Goal: Task Accomplishment & Management: Manage account settings

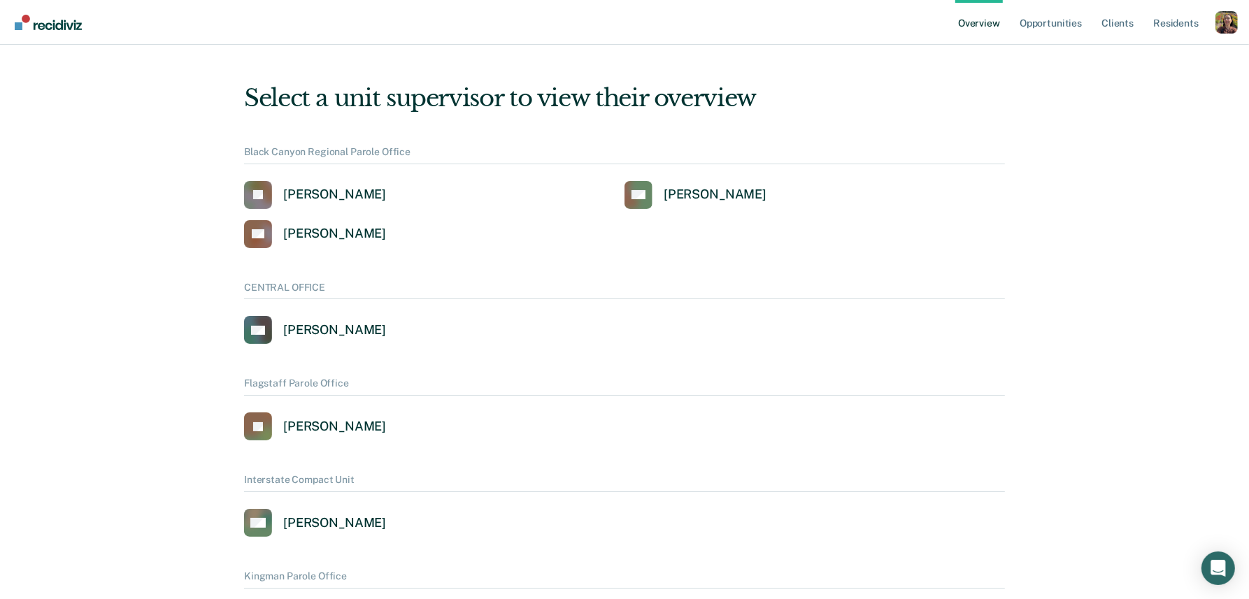
click at [1230, 21] on div "Profile dropdown button" at bounding box center [1227, 22] width 22 height 22
click at [1123, 60] on button "Profile" at bounding box center [1170, 64] width 135 height 22
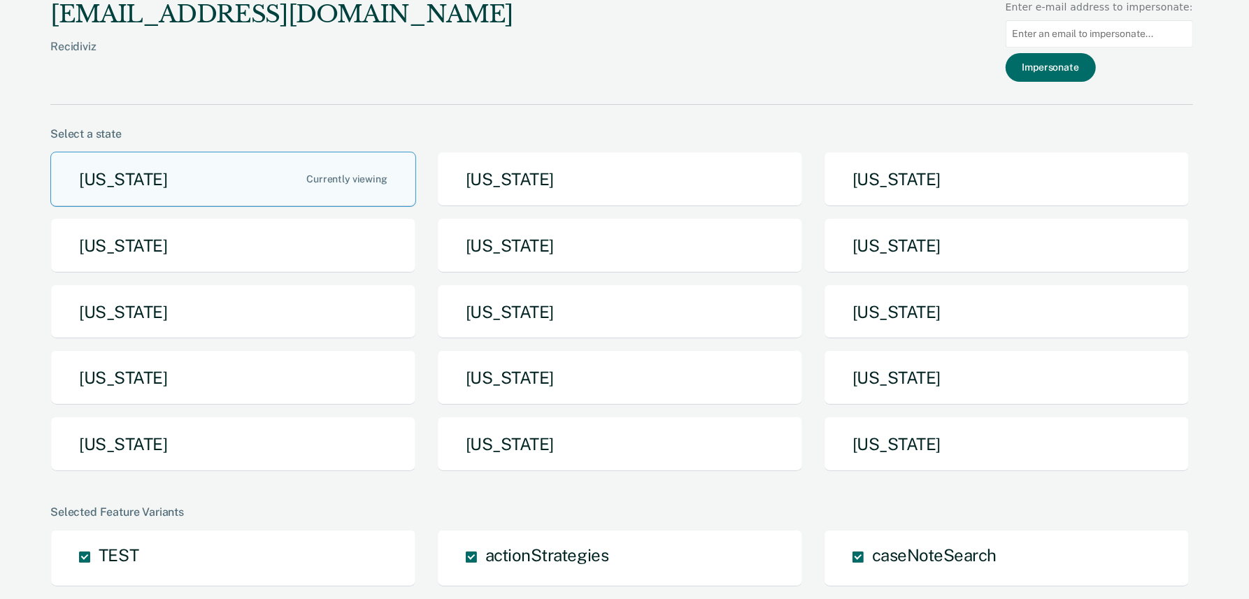
click at [264, 280] on div "Arizona Arkansas California Idaho Iowa Maine Michigan Missouri Nebraska New Yor…" at bounding box center [621, 318] width 1143 height 332
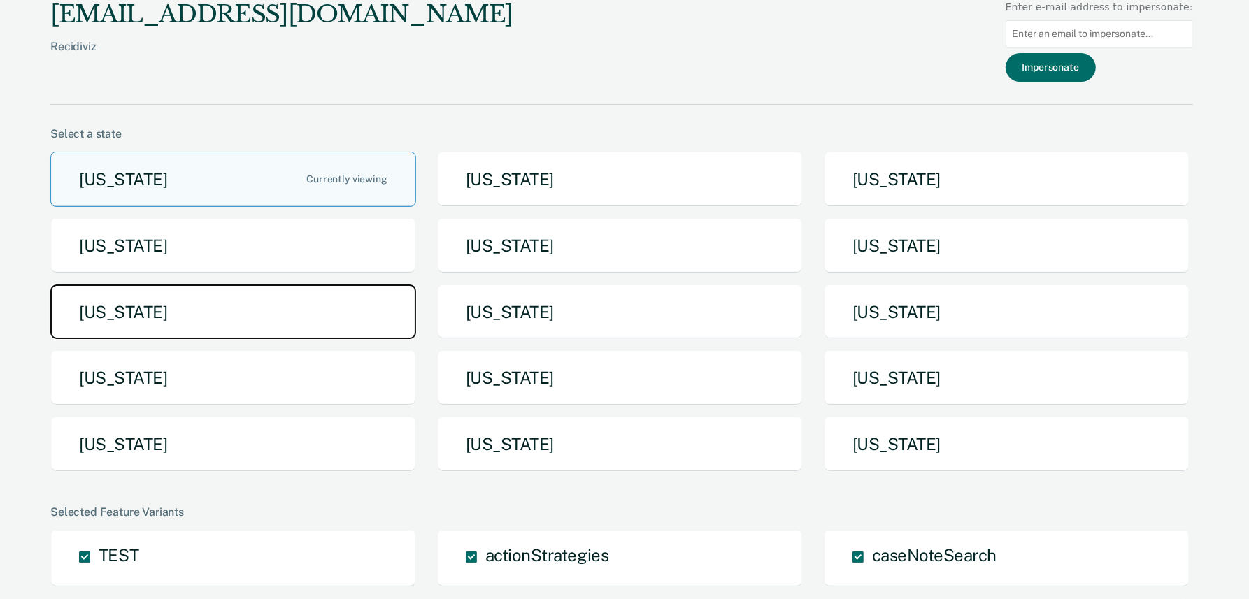
click at [254, 302] on button "Michigan" at bounding box center [233, 312] width 366 height 55
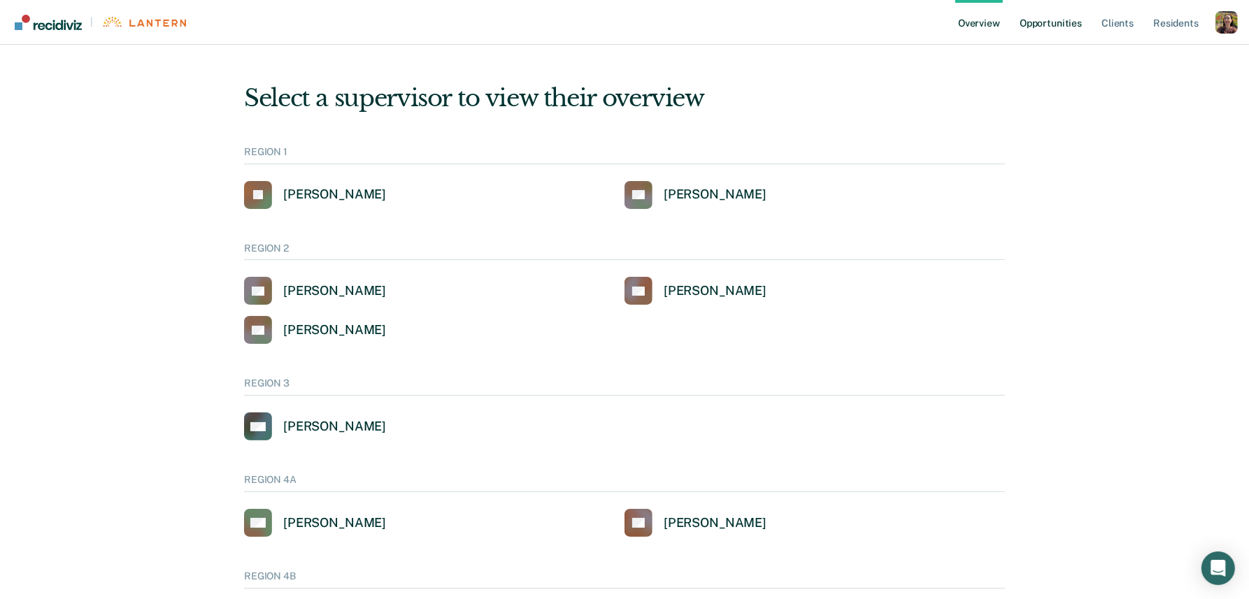
click at [1057, 31] on link "Opportunities" at bounding box center [1051, 22] width 68 height 45
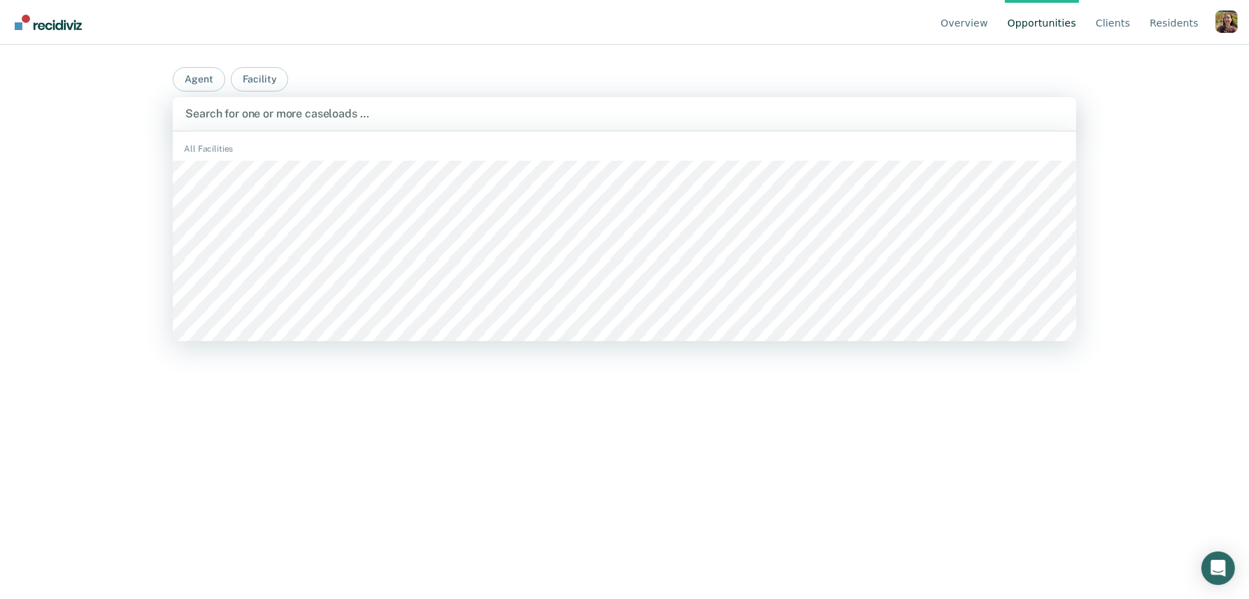
click at [490, 125] on div "Search for one or more caseloads …" at bounding box center [625, 114] width 904 height 34
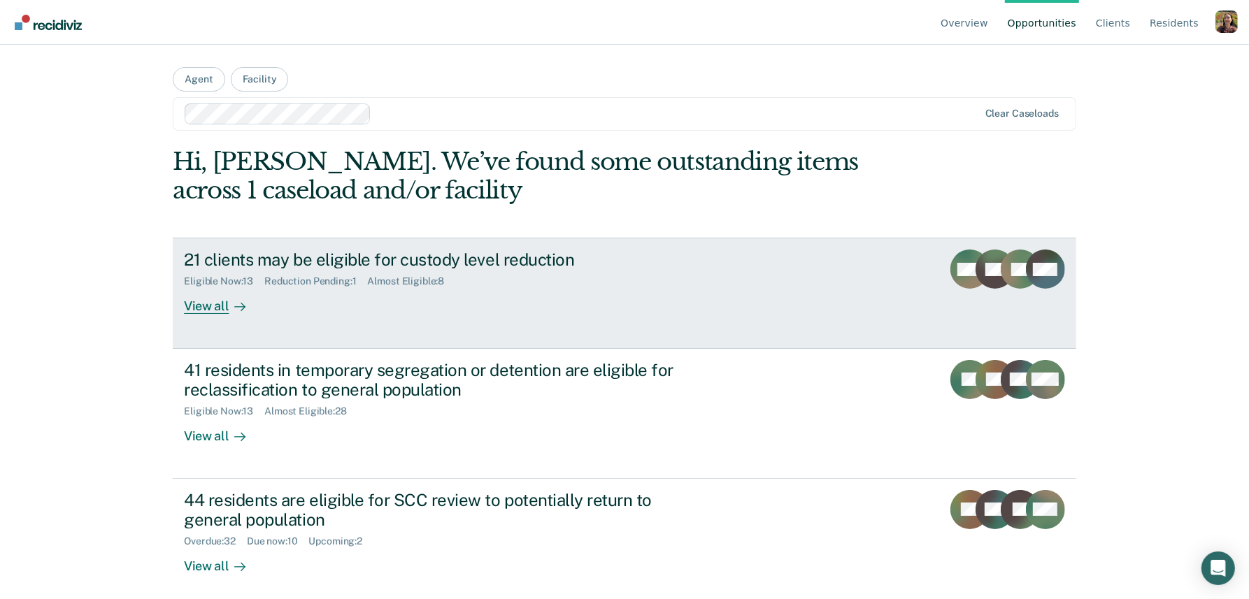
click at [329, 297] on div "21 clients may be eligible for custody level reduction Eligible Now : 13 Reduct…" at bounding box center [446, 282] width 525 height 64
click at [269, 301] on div "21 clients may be eligible for custody level reduction Eligible Now : 13 Reduct…" at bounding box center [446, 282] width 525 height 64
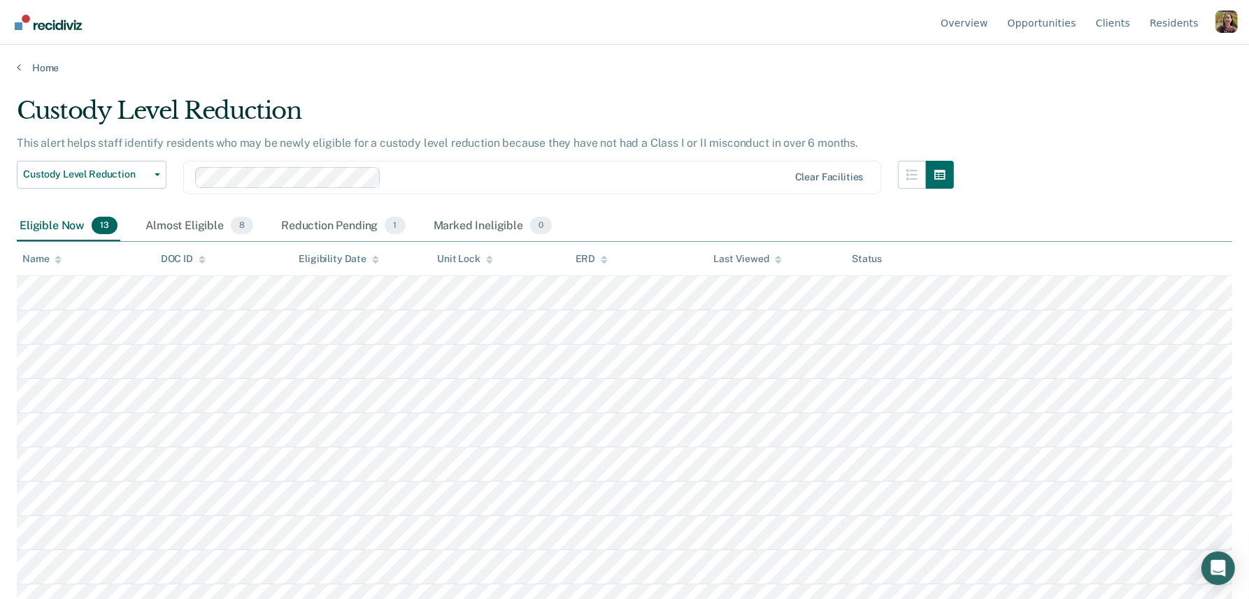
click at [1233, 20] on div "Profile dropdown button" at bounding box center [1227, 21] width 22 height 22
click at [1170, 108] on link "Log Out" at bounding box center [1170, 110] width 90 height 12
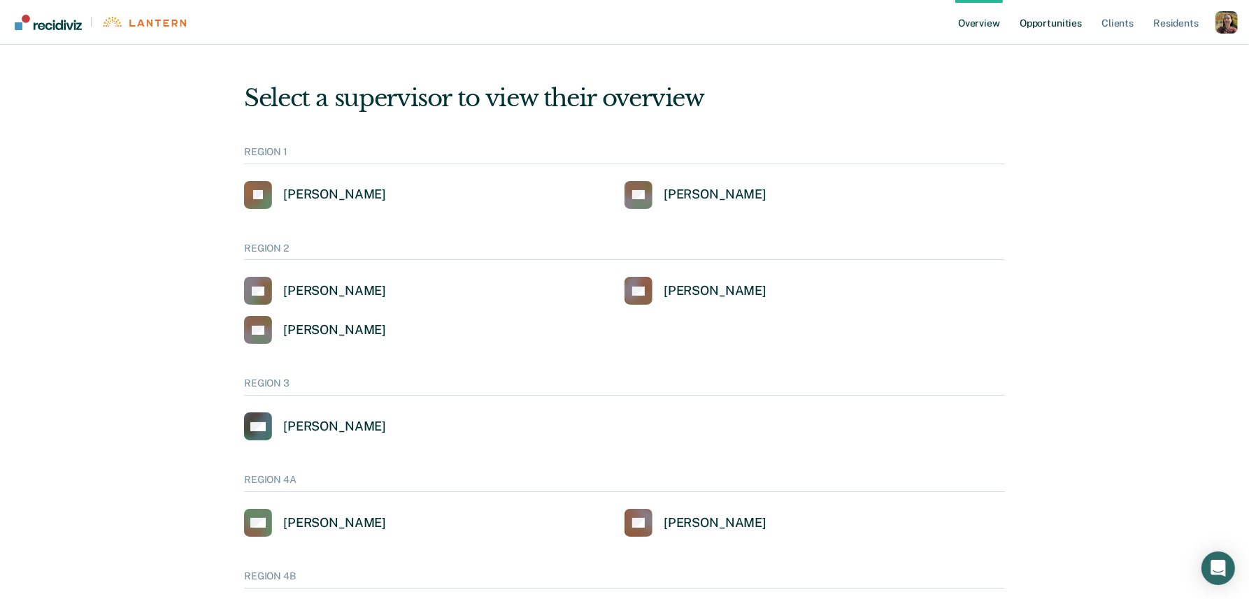
click at [1056, 28] on link "Opportunities" at bounding box center [1051, 22] width 68 height 45
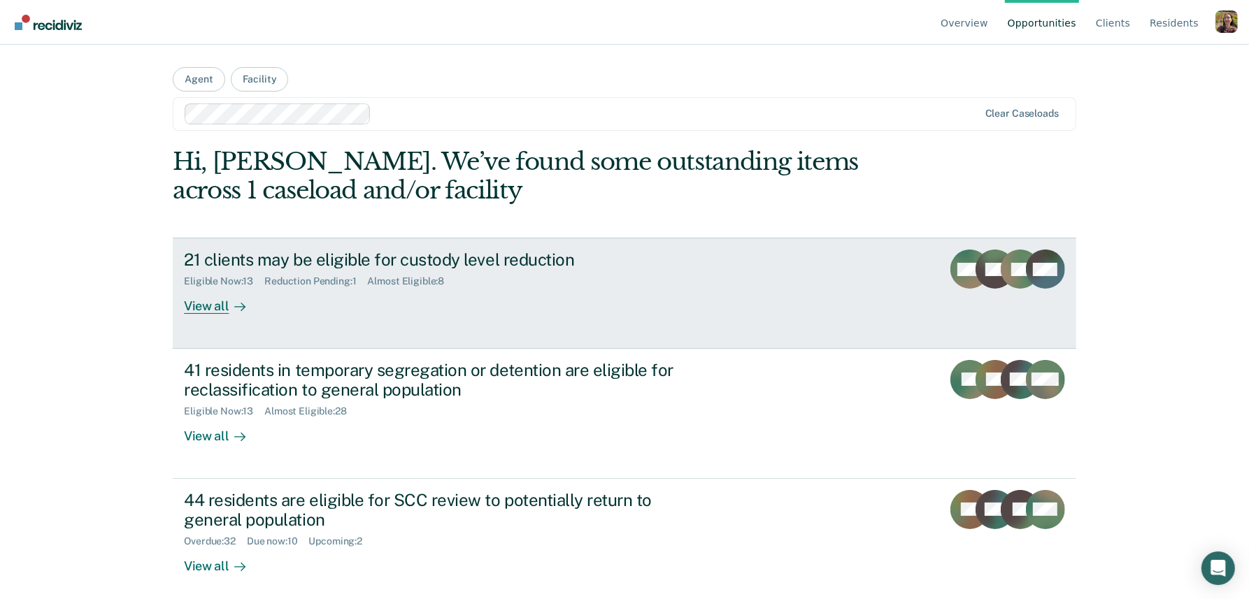
click at [315, 313] on div "21 clients may be eligible for custody level reduction Eligible Now : 13 Reduct…" at bounding box center [446, 282] width 525 height 64
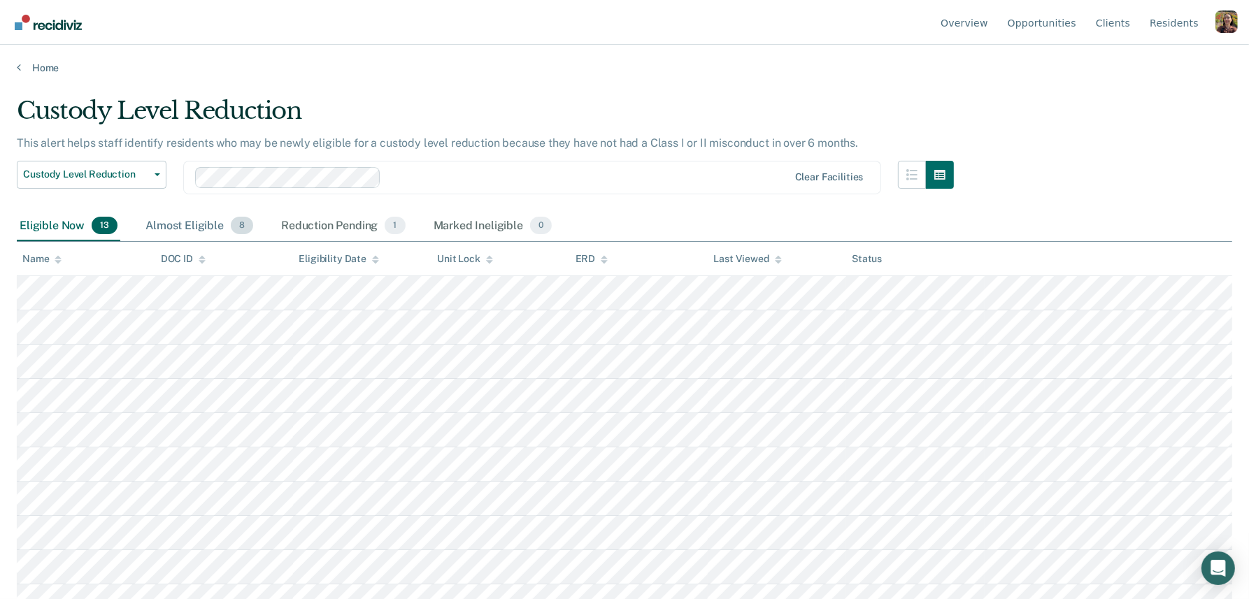
click at [176, 225] on div "Almost Eligible 8" at bounding box center [199, 226] width 113 height 31
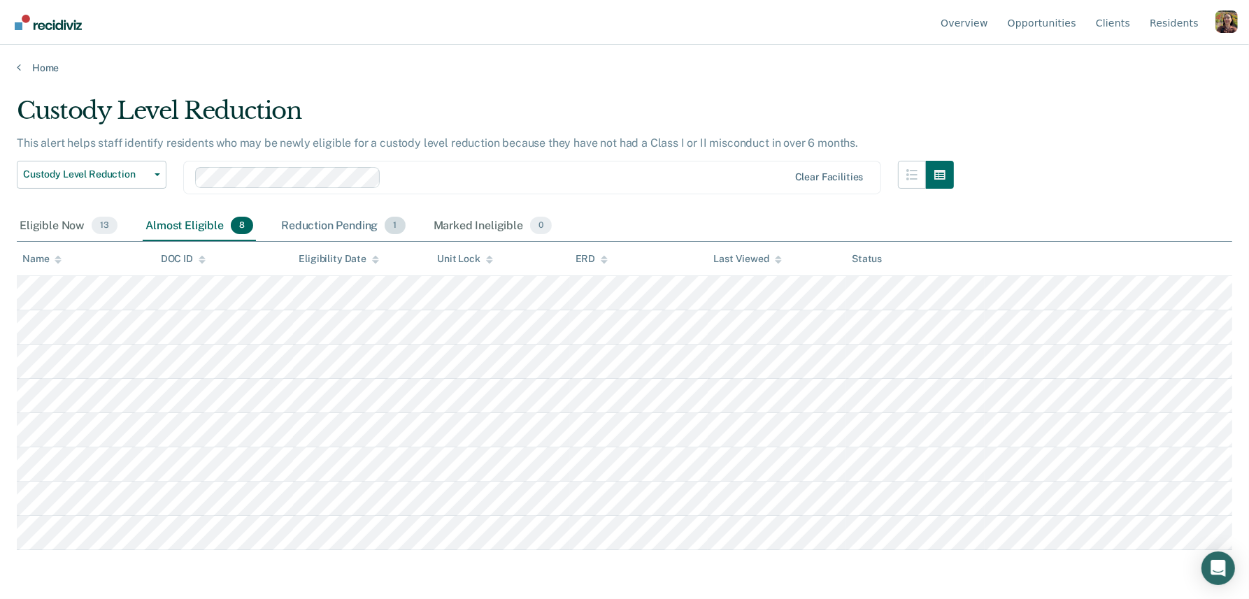
click at [325, 225] on div "Reduction Pending 1" at bounding box center [343, 226] width 130 height 31
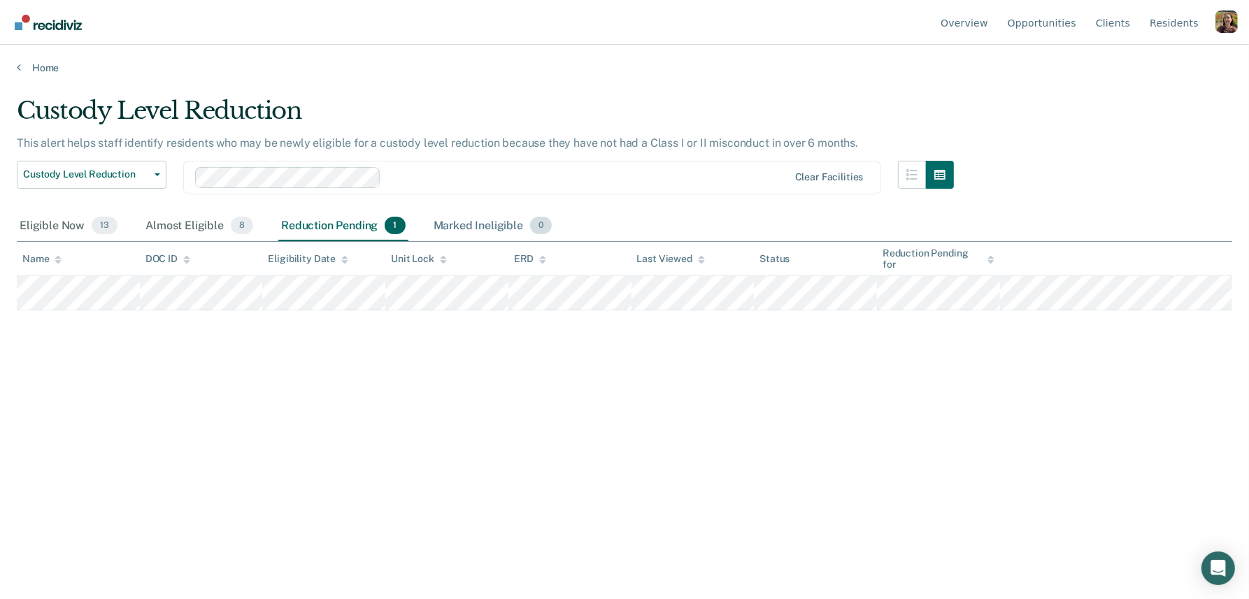
click at [492, 222] on div "Marked Ineligible 0" at bounding box center [493, 226] width 125 height 31
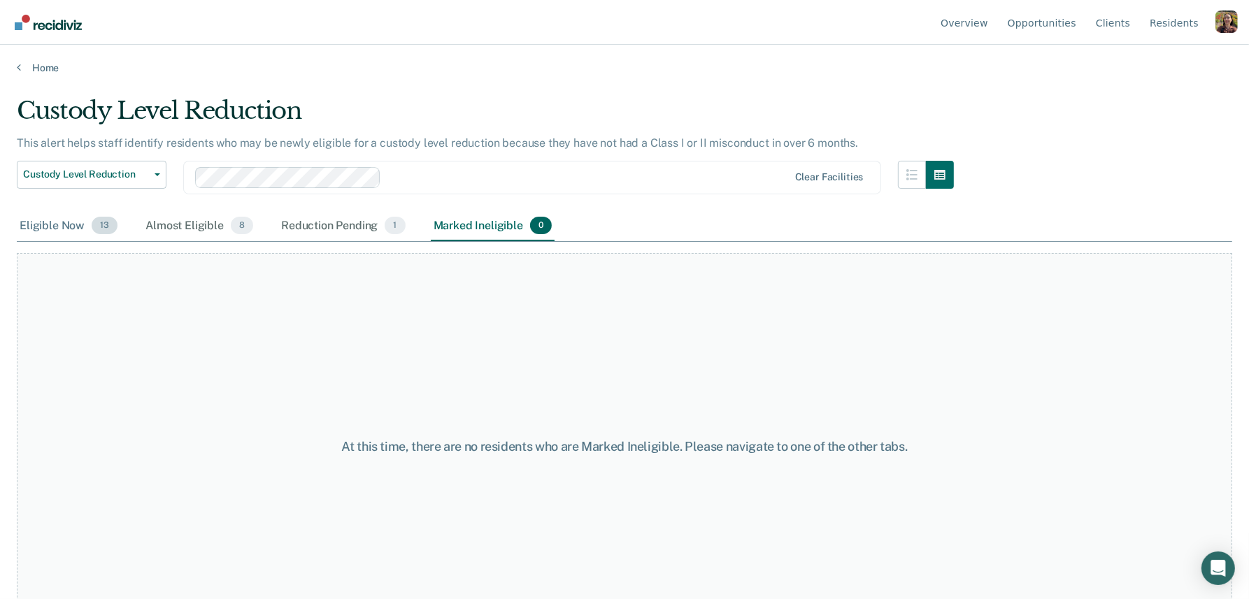
click at [80, 218] on div "Eligible Now 13" at bounding box center [69, 226] width 104 height 31
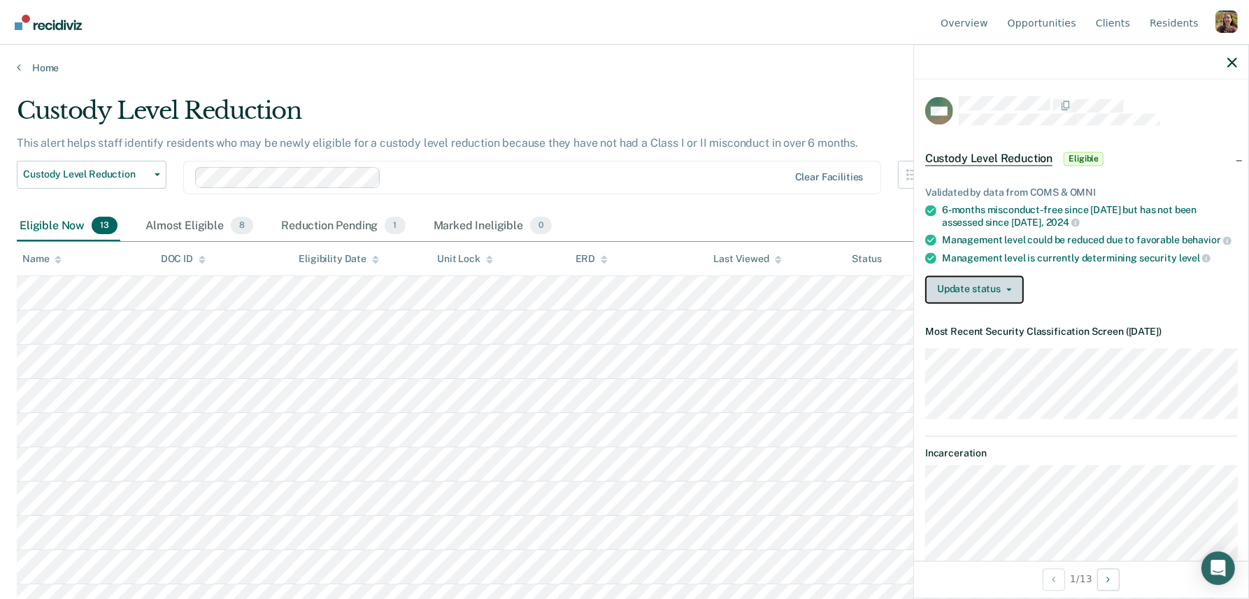
click at [1003, 290] on button "Update status" at bounding box center [974, 290] width 99 height 28
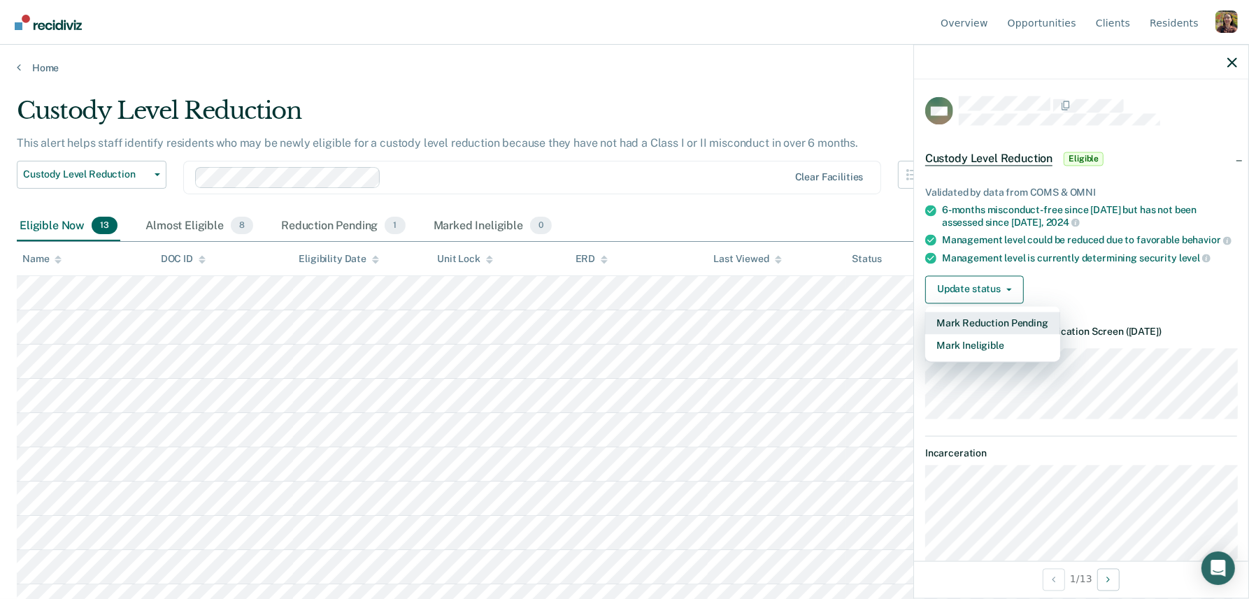
click at [1015, 320] on button "Mark Reduction Pending" at bounding box center [992, 323] width 135 height 22
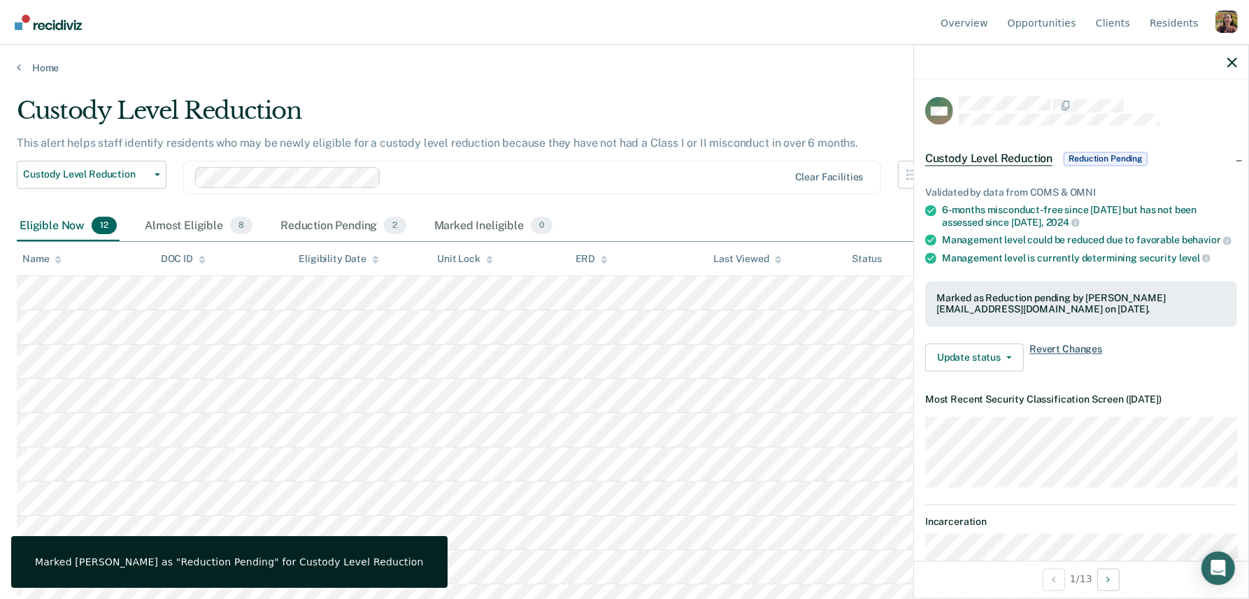
click at [1082, 348] on span "Revert Changes" at bounding box center [1066, 358] width 73 height 28
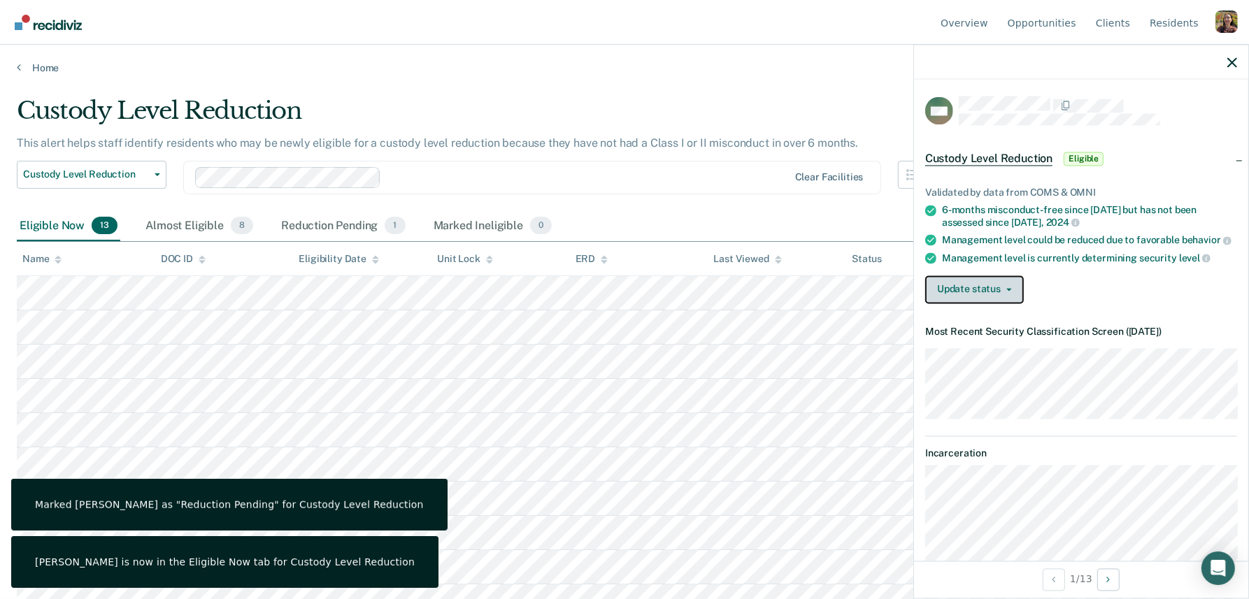
click at [1006, 292] on button "Update status" at bounding box center [974, 290] width 99 height 28
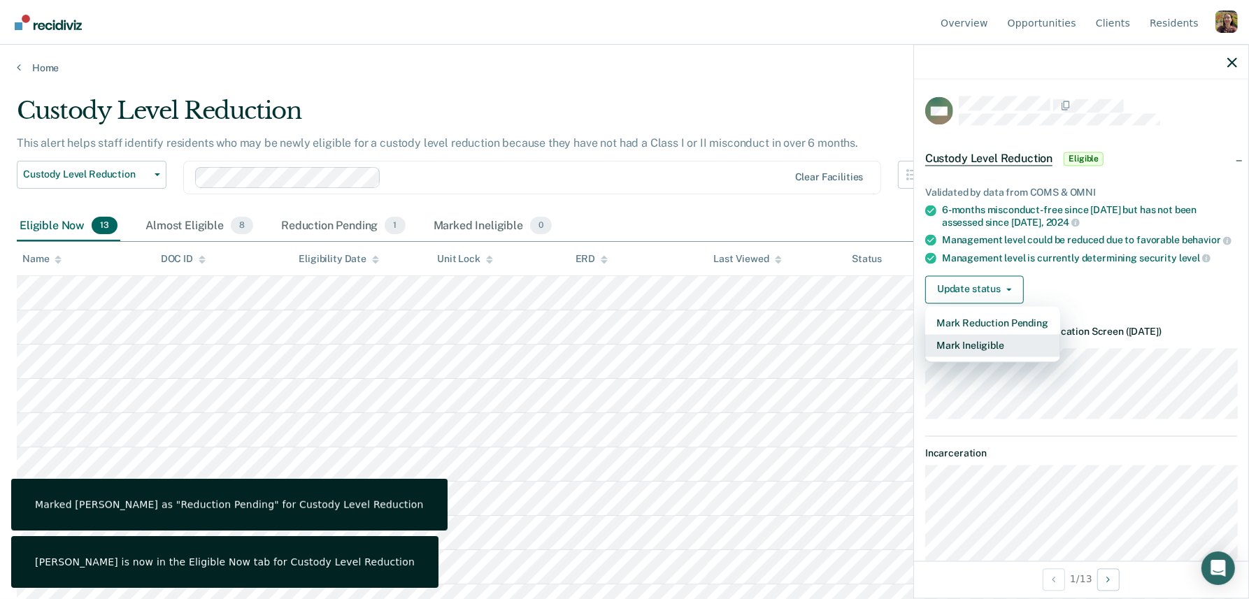
click at [992, 345] on button "Mark Ineligible" at bounding box center [992, 345] width 135 height 22
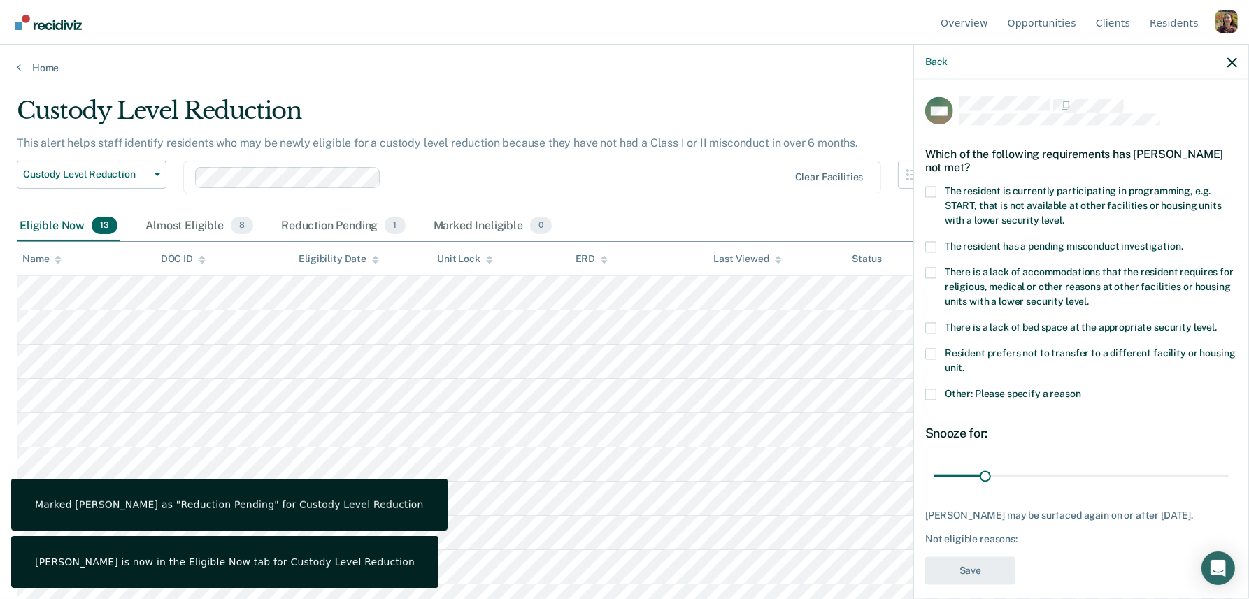
click at [1037, 397] on span "Other: Please specify a reason" at bounding box center [1013, 393] width 136 height 11
click at [1081, 389] on input "Other: Please specify a reason" at bounding box center [1081, 389] width 0 height 0
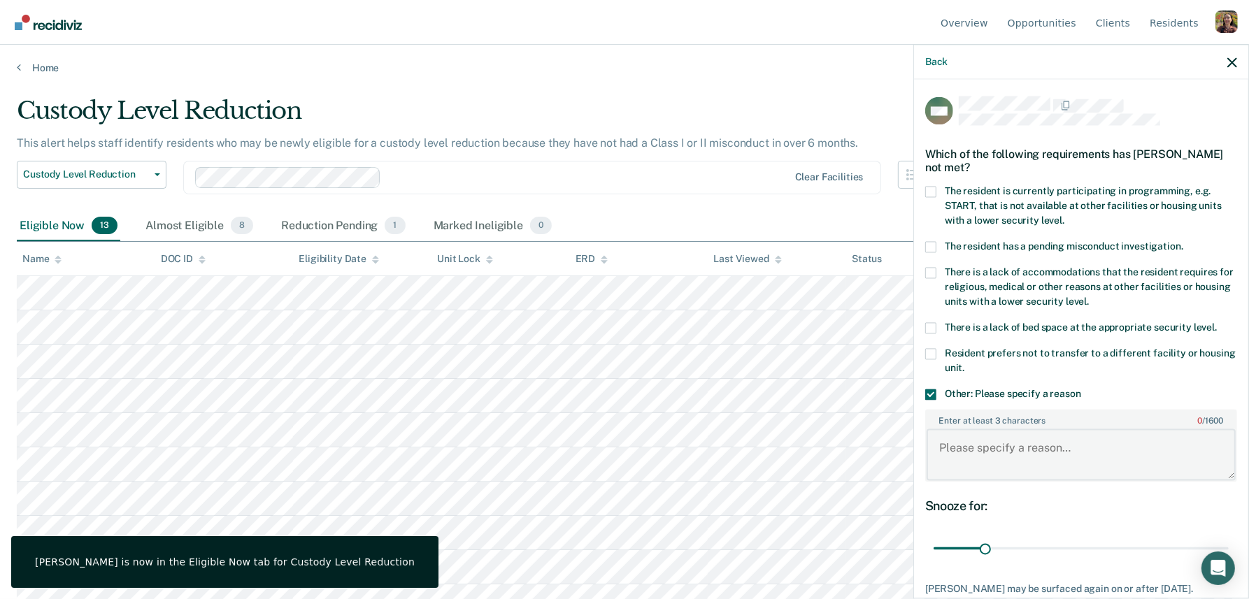
click at [1034, 439] on textarea "Enter at least 3 characters 0 / 1600" at bounding box center [1081, 455] width 309 height 52
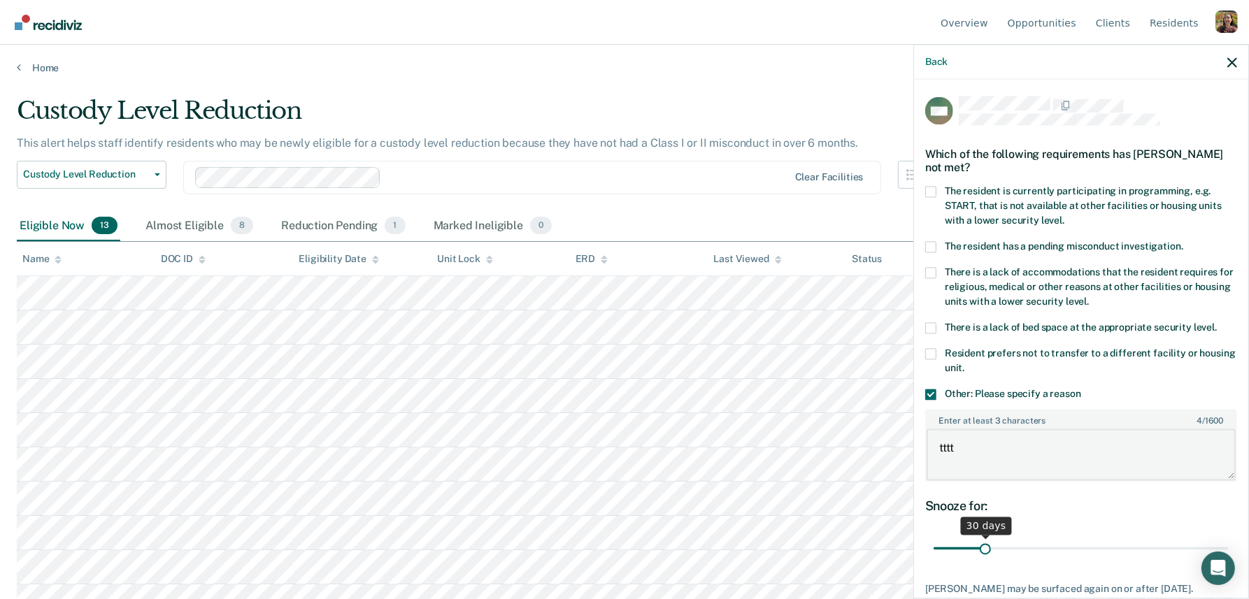
type textarea "tttt"
type input "42"
drag, startPoint x: 979, startPoint y: 544, endPoint x: 1004, endPoint y: 560, distance: 30.3
click at [1004, 560] on div "MW Which of the following requirements has [PERSON_NAME] not met? The resident …" at bounding box center [1081, 382] width 312 height 571
click at [946, 369] on span "Resident prefers not to transfer to a different facility or housing unit." at bounding box center [1090, 361] width 291 height 26
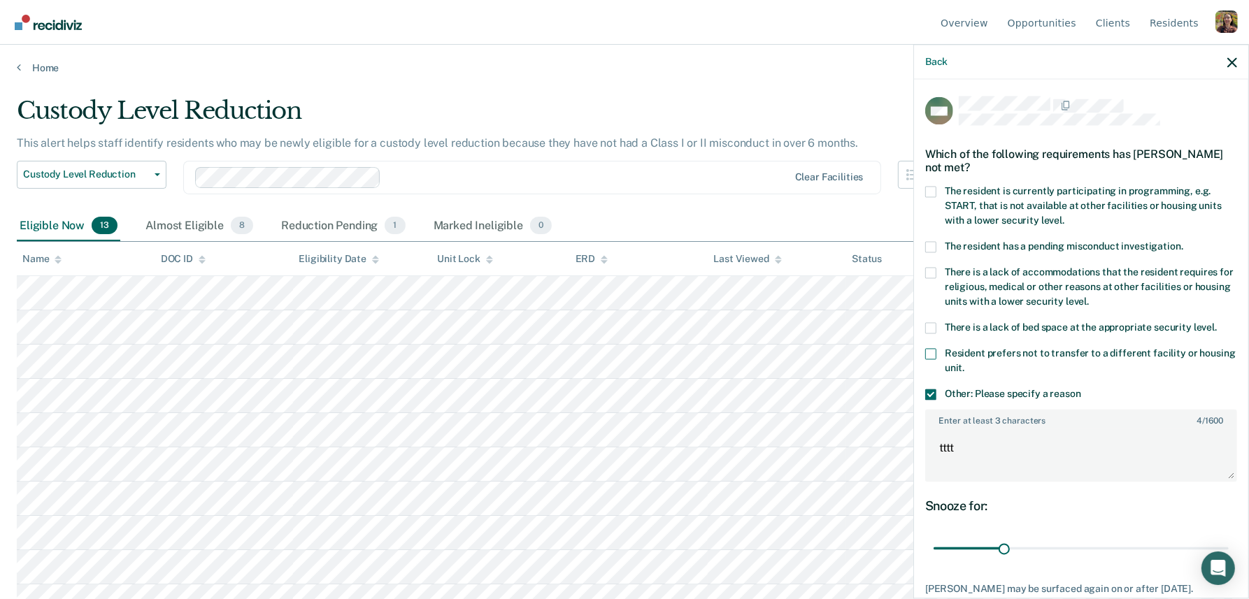
click at [965, 363] on input "Resident prefers not to transfer to a different facility or housing unit." at bounding box center [965, 363] width 0 height 0
click at [953, 336] on div "There is a lack of bed space at the appropriate security level." at bounding box center [1081, 335] width 312 height 26
click at [969, 326] on span "There is a lack of bed space at the appropriate security level." at bounding box center [1081, 327] width 272 height 11
click at [1217, 322] on input "There is a lack of bed space at the appropriate security level." at bounding box center [1217, 322] width 0 height 0
click at [973, 280] on span "There is a lack of accommodations that the resident requires for religious, med…" at bounding box center [1089, 287] width 289 height 41
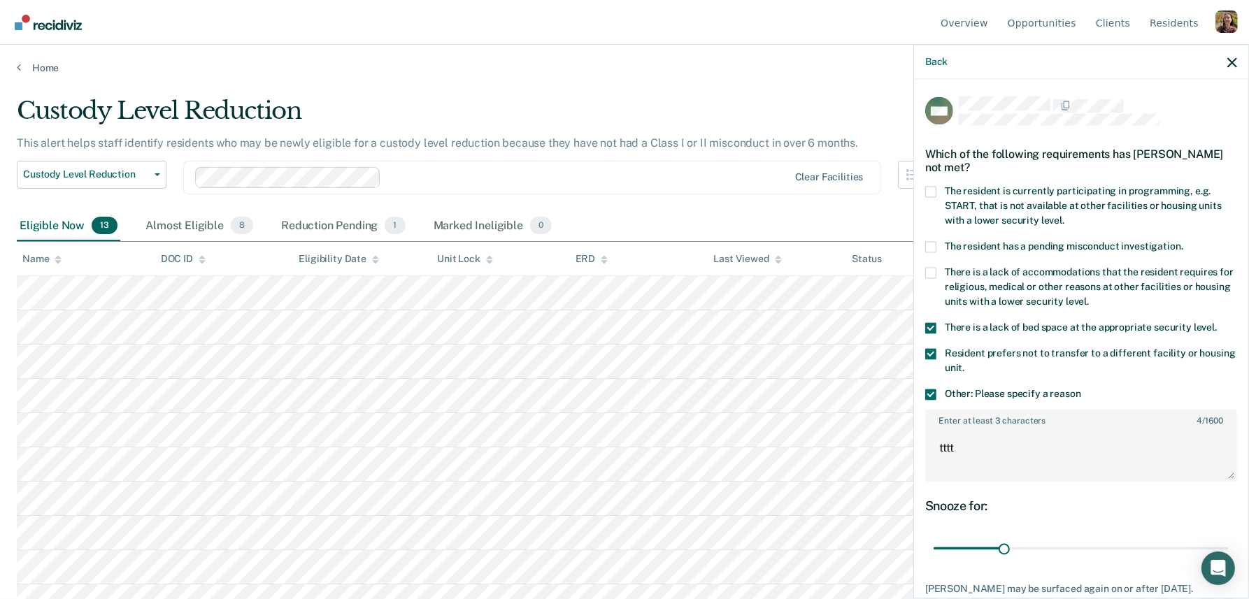
click at [1089, 297] on input "There is a lack of accommodations that the resident requires for religious, med…" at bounding box center [1089, 297] width 0 height 0
click at [975, 246] on span "The resident has a pending misconduct investigation." at bounding box center [1064, 246] width 239 height 11
click at [1184, 241] on input "The resident has a pending misconduct investigation." at bounding box center [1184, 241] width 0 height 0
click at [978, 203] on span "The resident is currently participating in programming, e.g. START, that is not…" at bounding box center [1083, 205] width 277 height 41
click at [1065, 215] on input "The resident is currently participating in programming, e.g. START, that is not…" at bounding box center [1065, 215] width 0 height 0
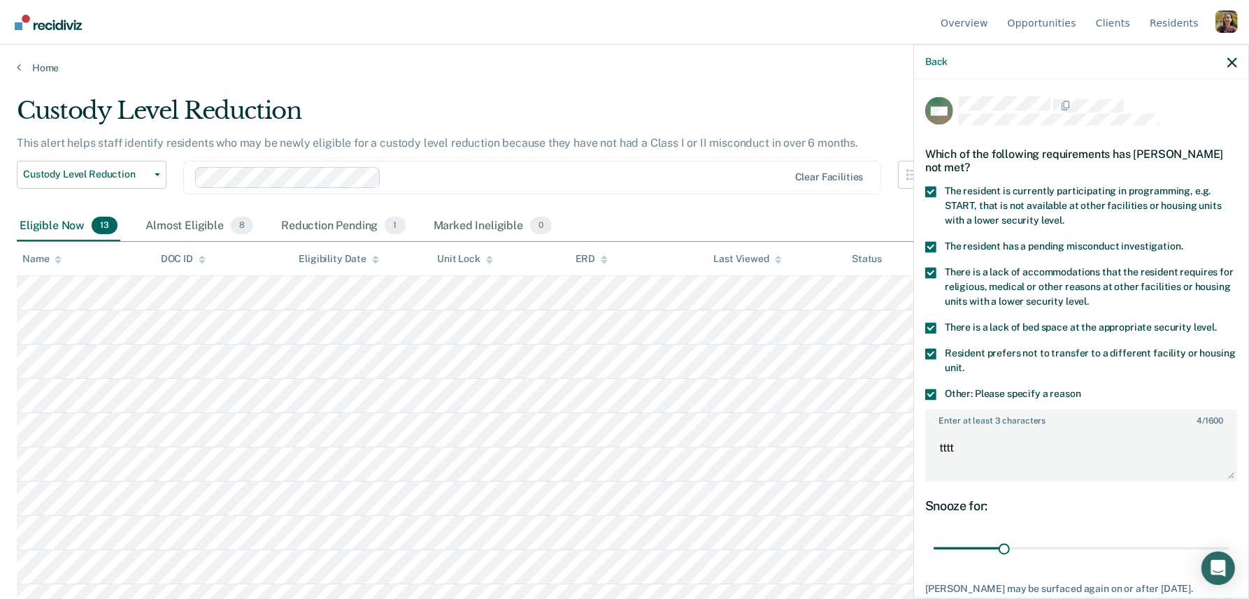
click at [1053, 248] on span "The resident has a pending misconduct investigation." at bounding box center [1064, 246] width 239 height 11
click at [1184, 241] on input "The resident has a pending misconduct investigation." at bounding box center [1184, 241] width 0 height 0
click at [1049, 280] on span "There is a lack of accommodations that the resident requires for religious, med…" at bounding box center [1089, 287] width 289 height 41
click at [1089, 297] on input "There is a lack of accommodations that the resident requires for religious, med…" at bounding box center [1089, 297] width 0 height 0
click at [1032, 312] on div "There is a lack of accommodations that the resident requires for religious, med…" at bounding box center [1081, 294] width 312 height 55
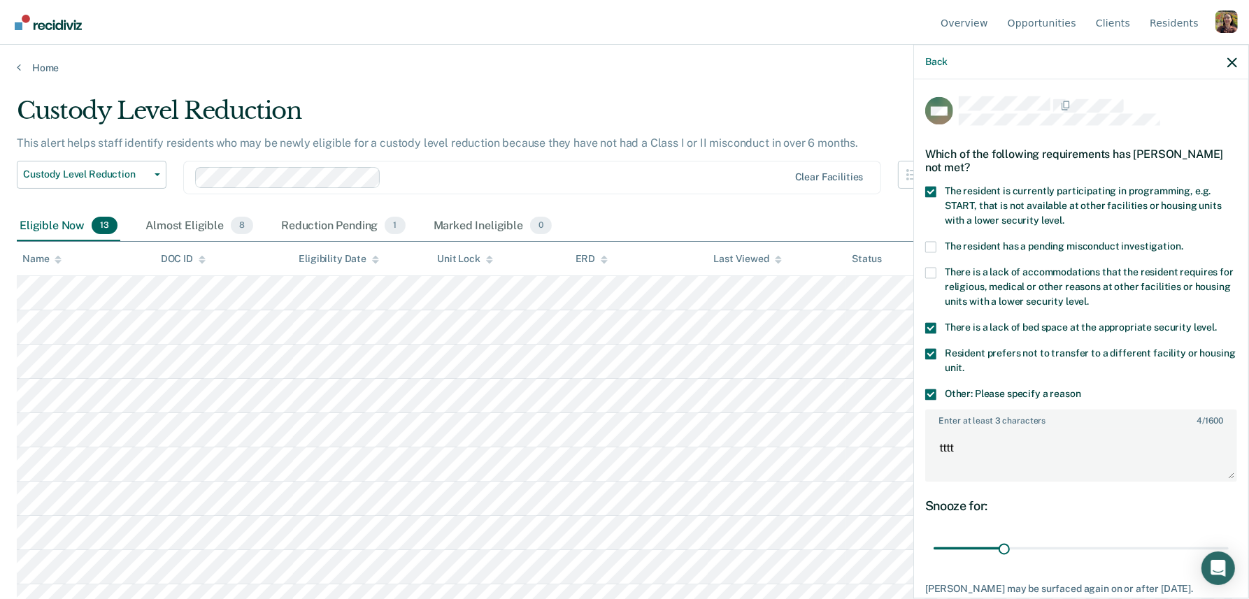
click at [1032, 325] on span "There is a lack of bed space at the appropriate security level." at bounding box center [1081, 327] width 272 height 11
click at [1217, 322] on input "There is a lack of bed space at the appropriate security level." at bounding box center [1217, 322] width 0 height 0
click at [1028, 351] on span "Resident prefers not to transfer to a different facility or housing unit." at bounding box center [1090, 361] width 291 height 26
click at [965, 363] on input "Resident prefers not to transfer to a different facility or housing unit." at bounding box center [965, 363] width 0 height 0
click at [986, 397] on span "Other: Please specify a reason" at bounding box center [1013, 393] width 136 height 11
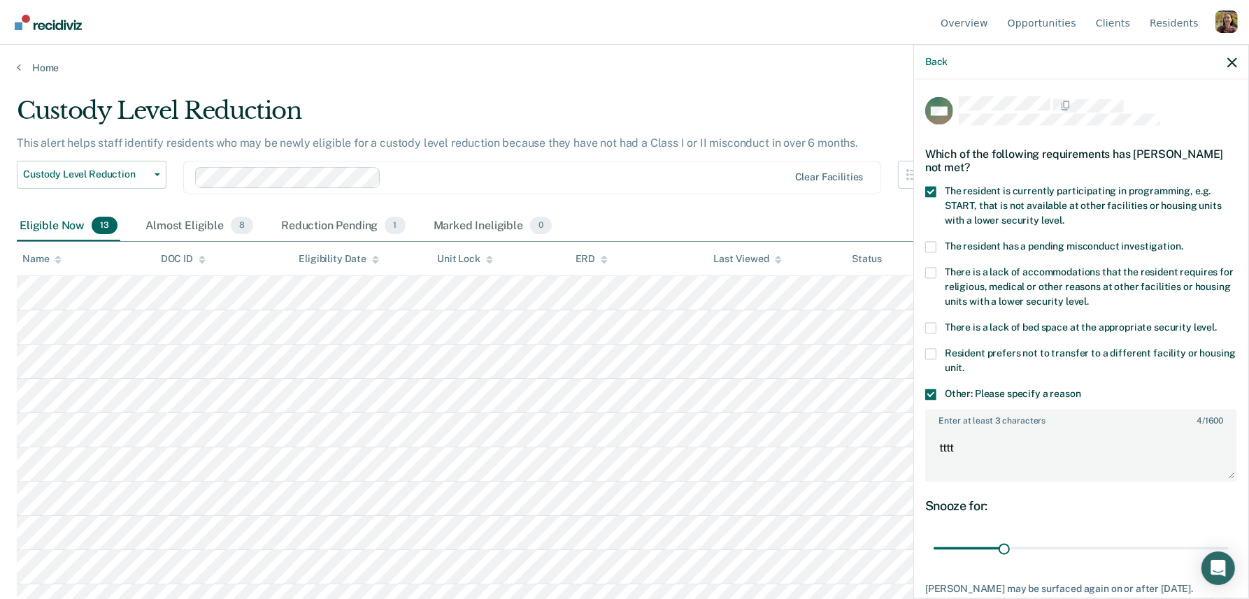
click at [1081, 389] on input "Other: Please specify a reason" at bounding box center [1081, 389] width 0 height 0
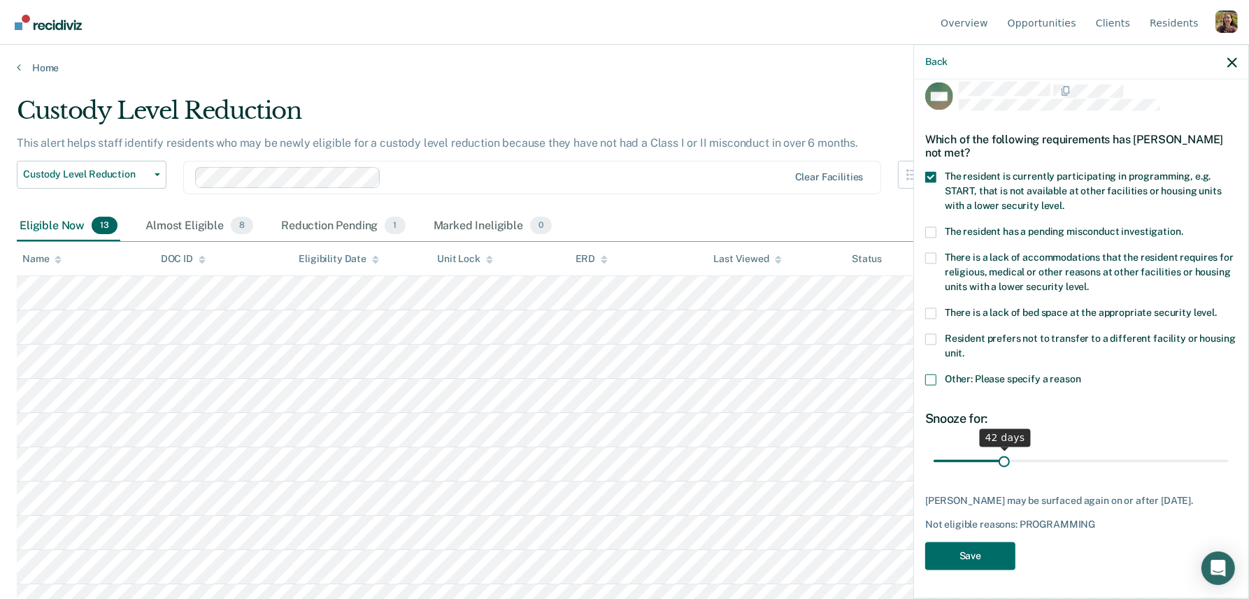
scroll to position [17, 0]
click at [980, 566] on button "Save" at bounding box center [970, 556] width 90 height 29
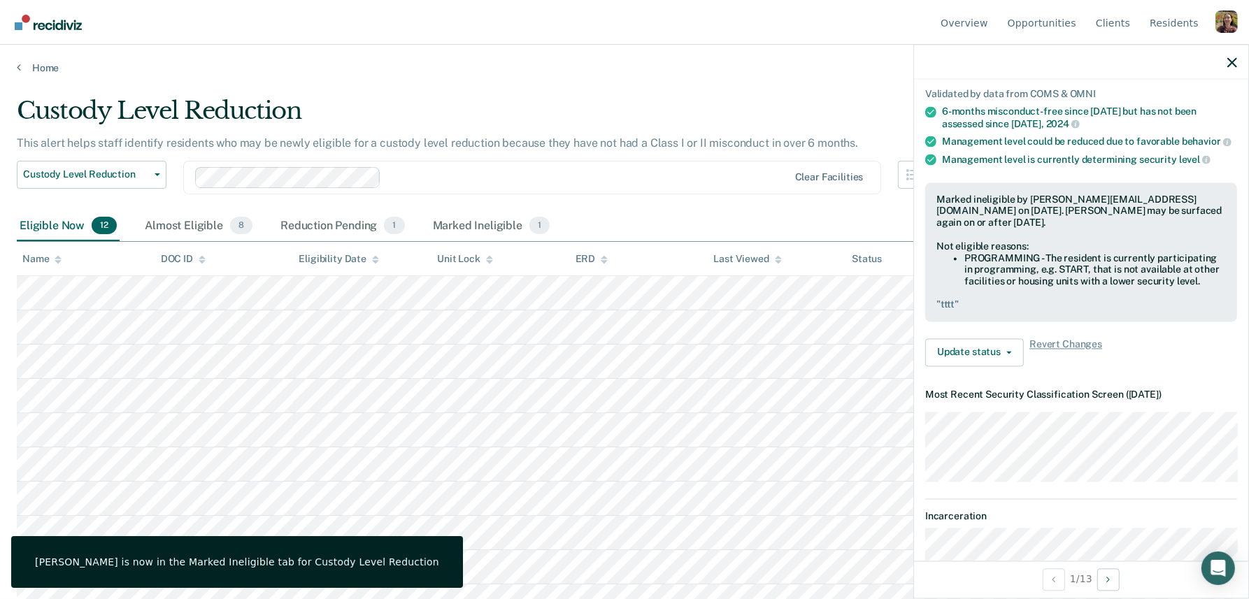
scroll to position [213, 0]
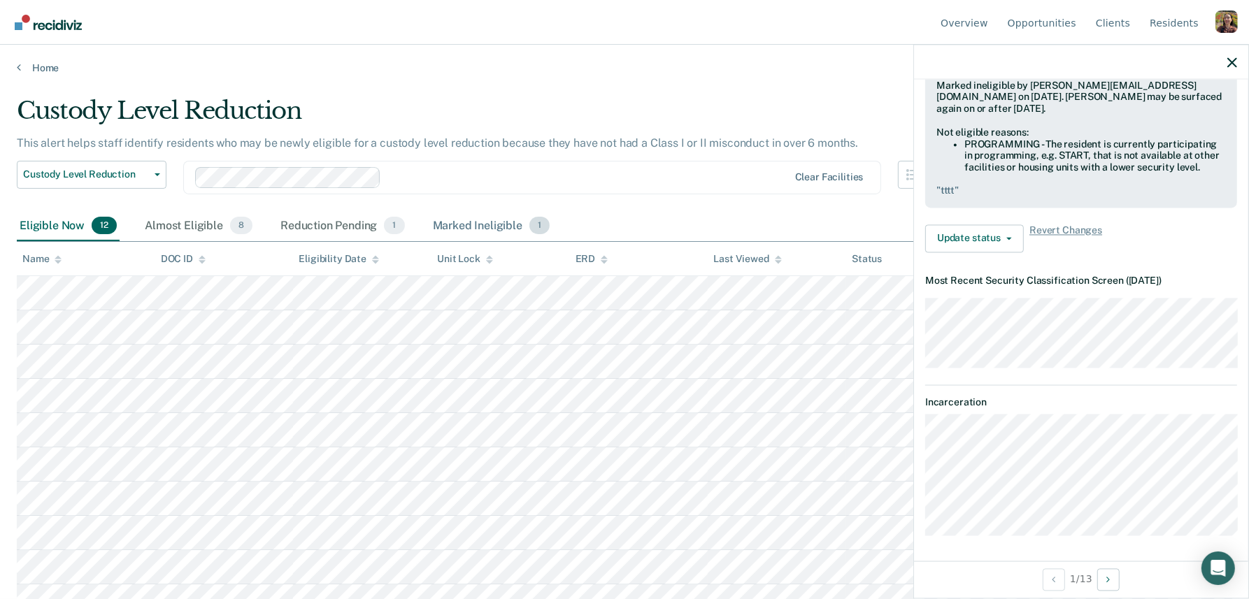
click at [502, 222] on div "Marked Ineligible 1" at bounding box center [491, 226] width 123 height 31
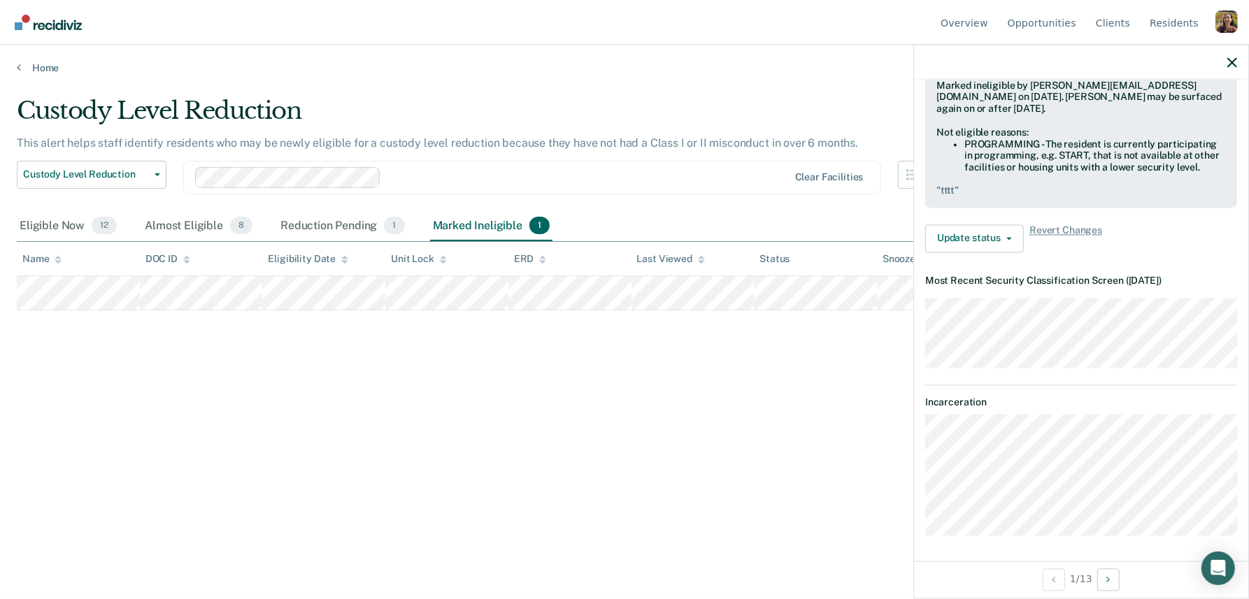
click at [1234, 68] on div at bounding box center [1081, 62] width 334 height 35
click at [1234, 57] on icon "button" at bounding box center [1233, 62] width 10 height 10
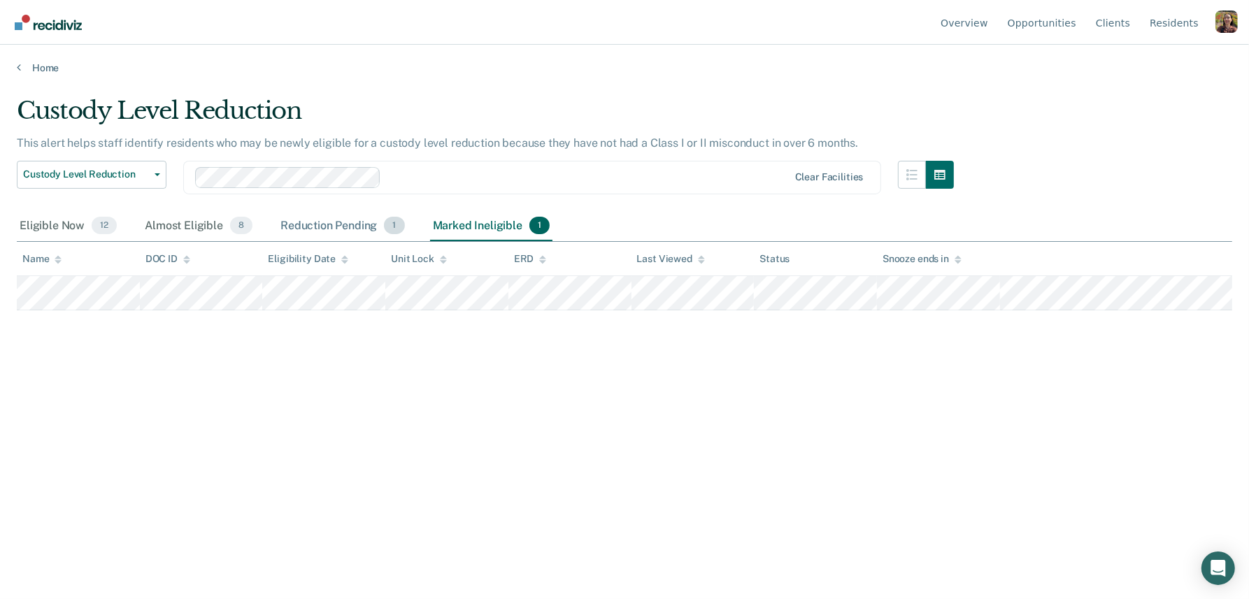
click at [339, 227] on div "Reduction Pending 1" at bounding box center [343, 226] width 130 height 31
click at [188, 231] on div "Almost Eligible 8" at bounding box center [198, 226] width 113 height 31
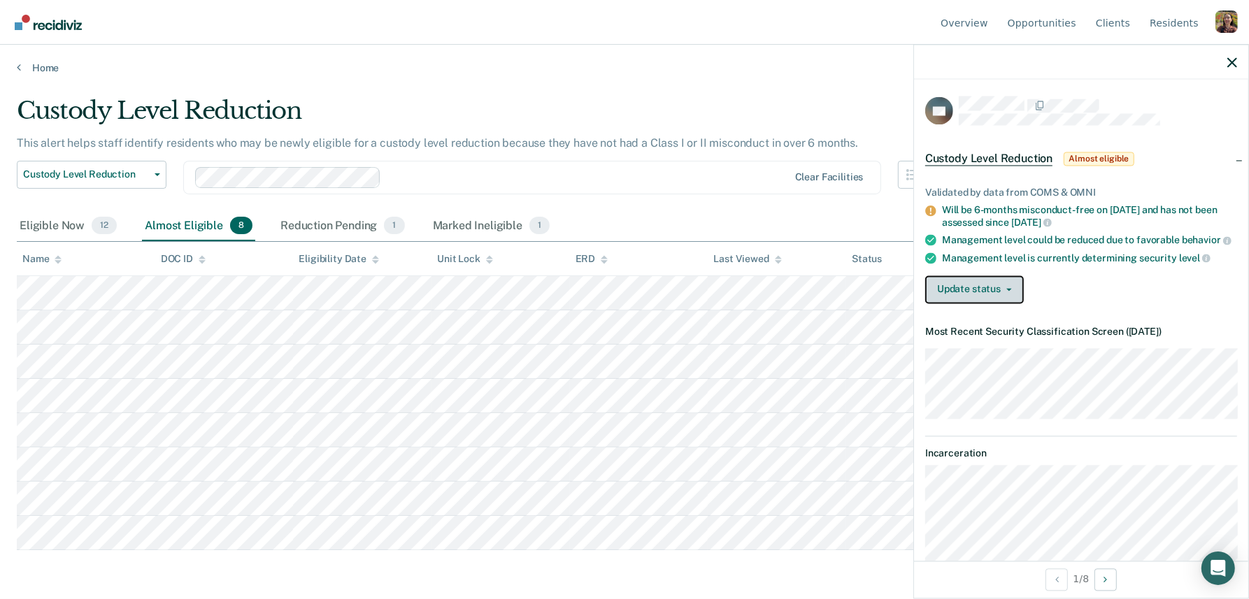
click at [988, 297] on button "Update status" at bounding box center [974, 290] width 99 height 28
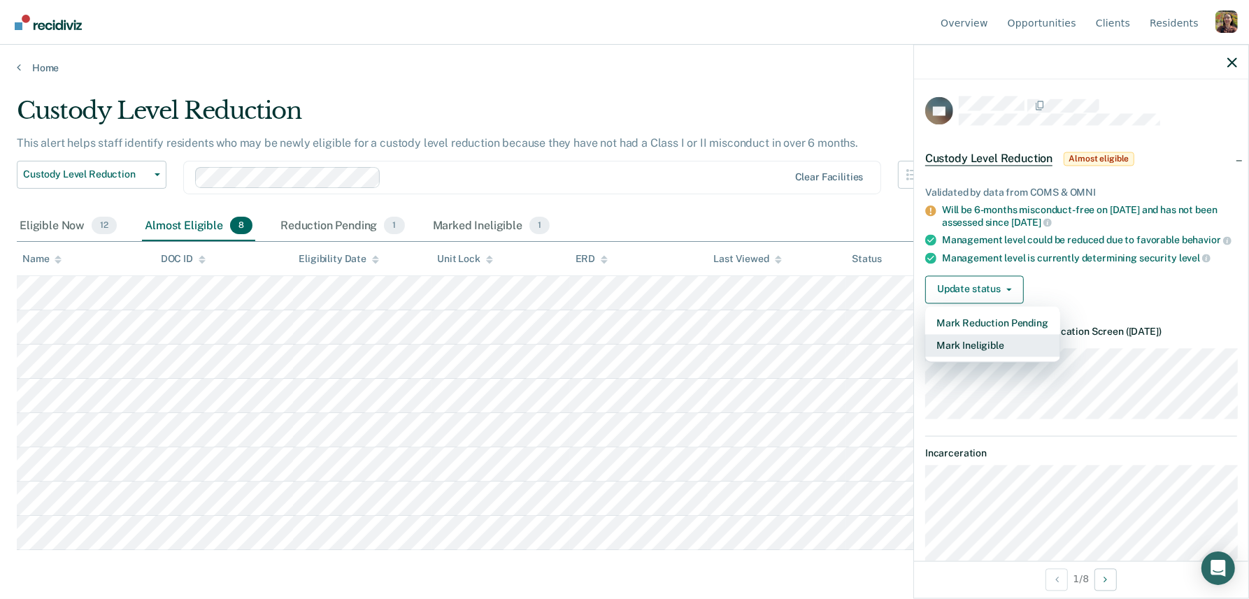
click at [1004, 346] on button "Mark Ineligible" at bounding box center [992, 345] width 135 height 22
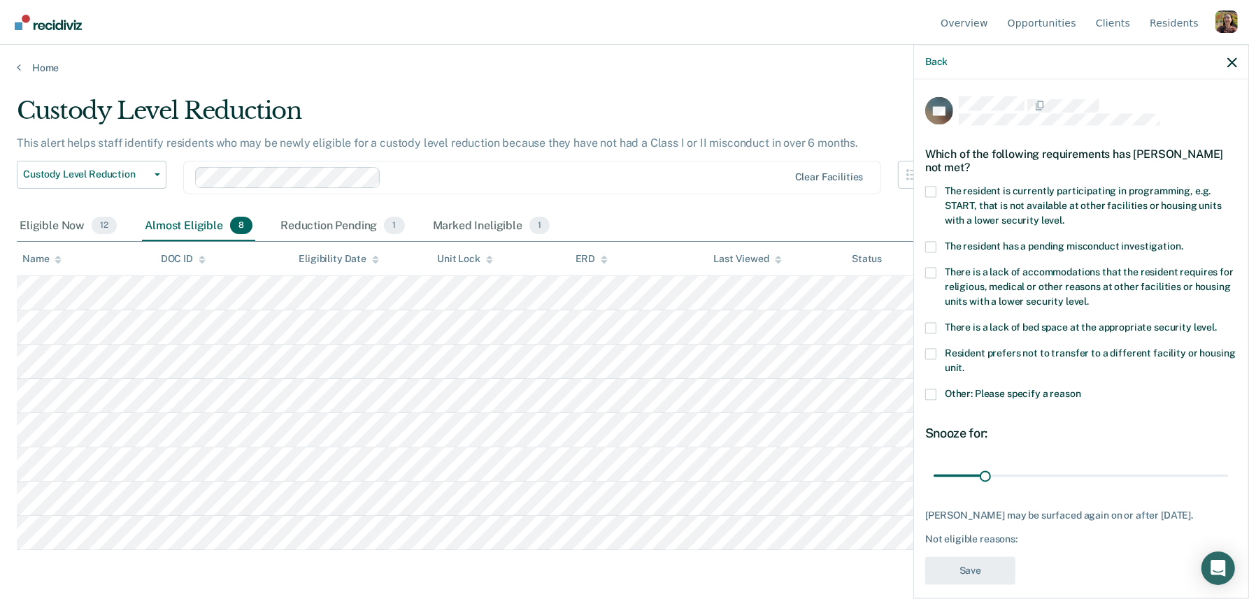
click at [1050, 327] on span "There is a lack of bed space at the appropriate security level." at bounding box center [1081, 327] width 272 height 11
click at [1217, 322] on input "There is a lack of bed space at the appropriate security level." at bounding box center [1217, 322] width 0 height 0
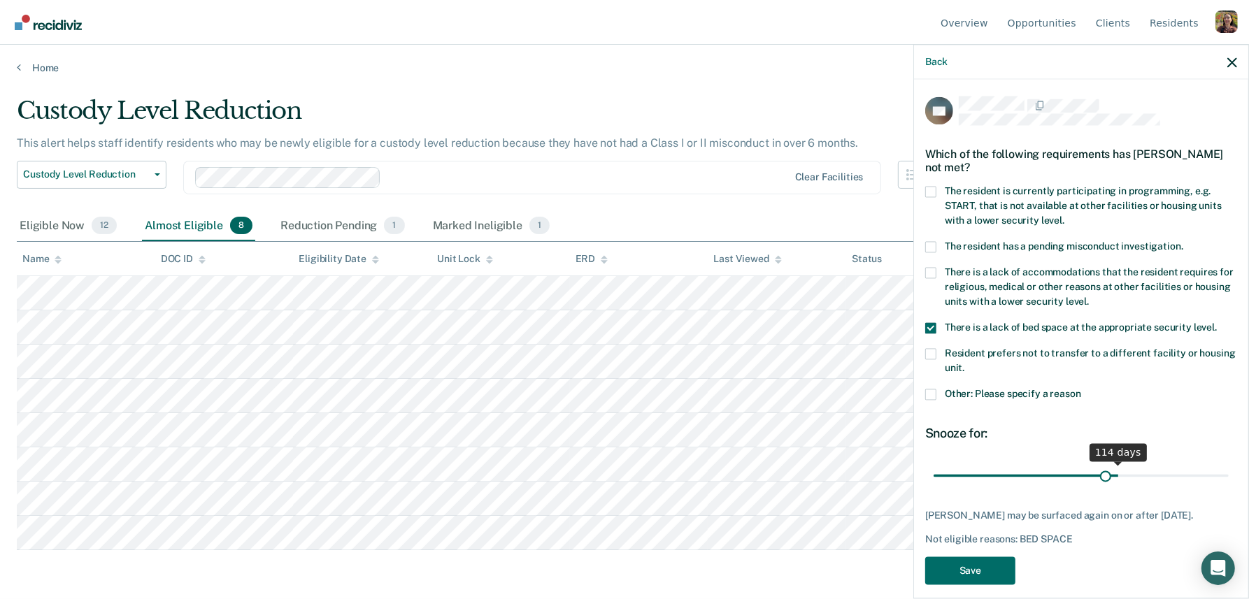
drag, startPoint x: 982, startPoint y: 476, endPoint x: 1106, endPoint y: 493, distance: 124.9
type input "106"
click at [1106, 488] on input "range" at bounding box center [1081, 476] width 295 height 24
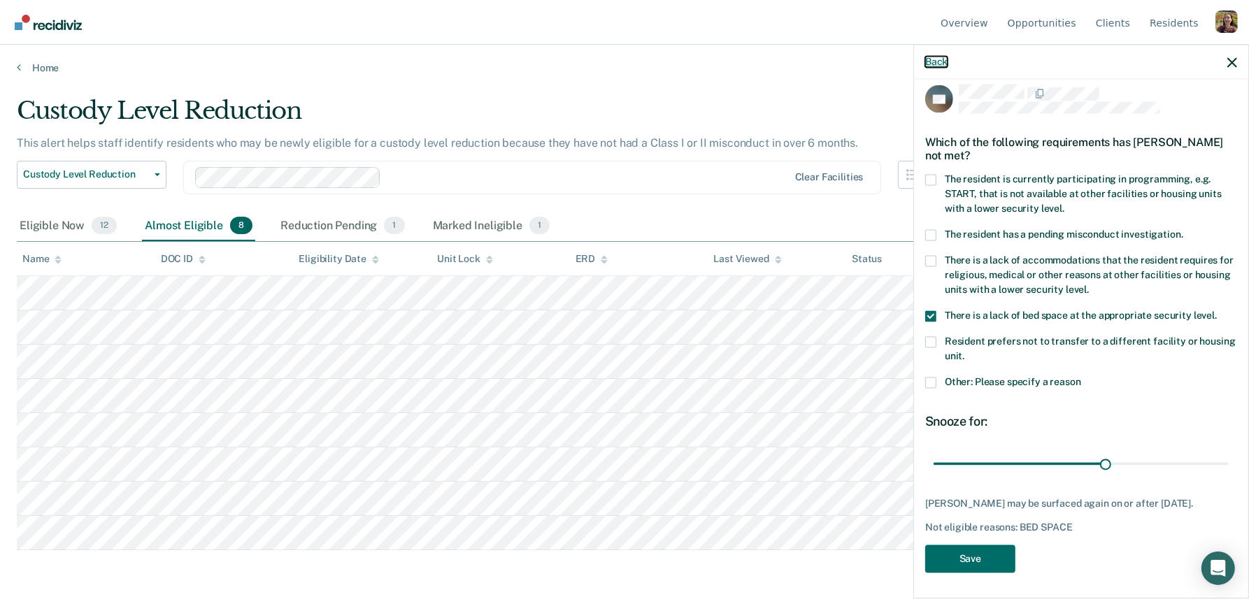
click at [942, 65] on button "Back" at bounding box center [936, 62] width 22 height 12
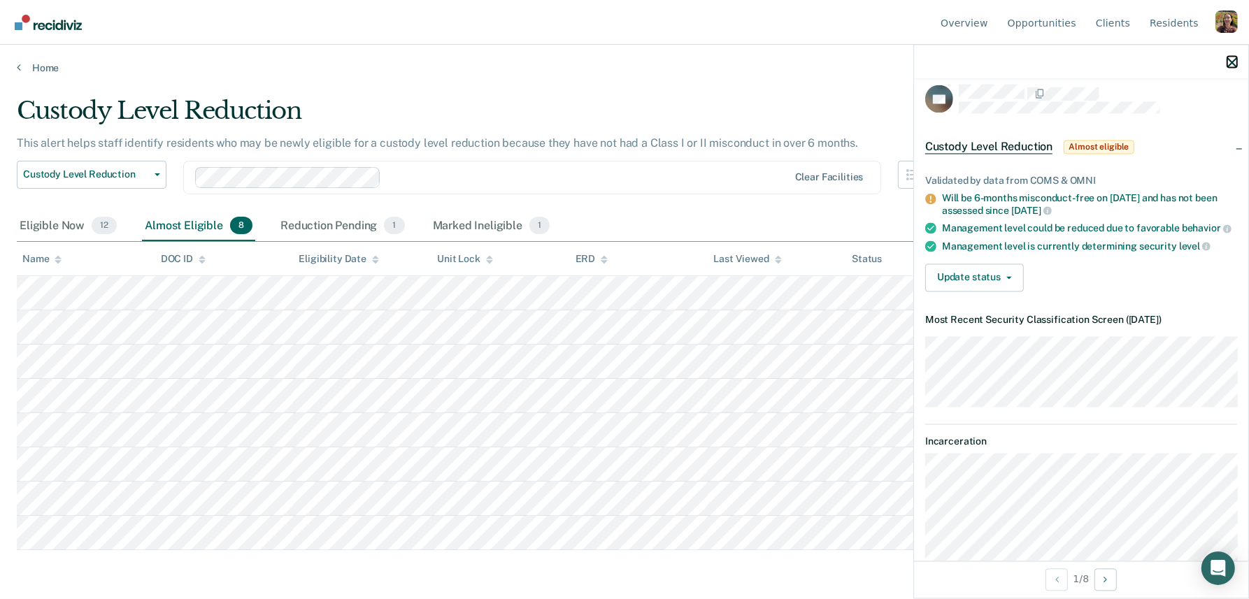
click at [1233, 65] on icon "button" at bounding box center [1233, 62] width 10 height 10
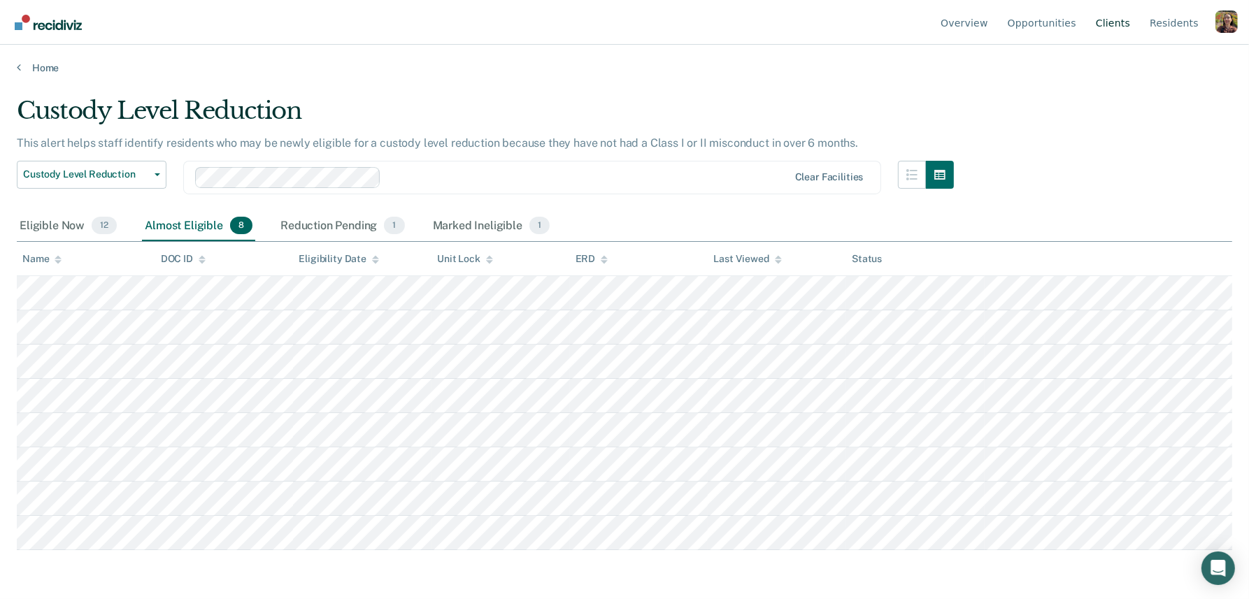
click at [1119, 29] on link "Client s" at bounding box center [1113, 22] width 40 height 45
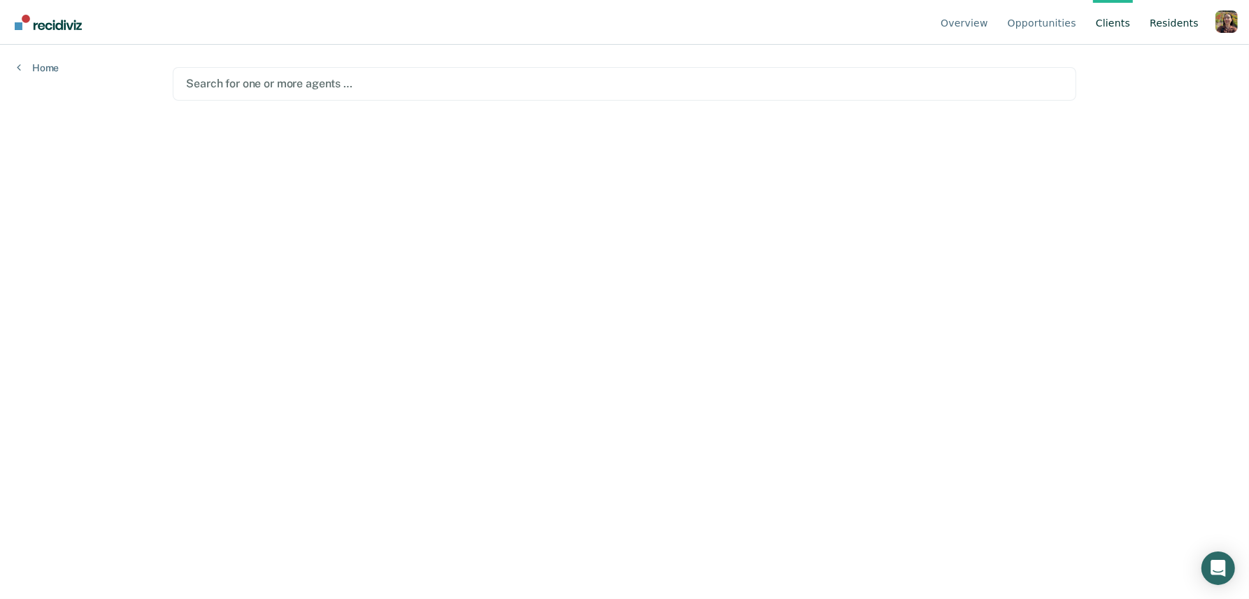
click at [1185, 29] on link "Resident s" at bounding box center [1174, 22] width 55 height 45
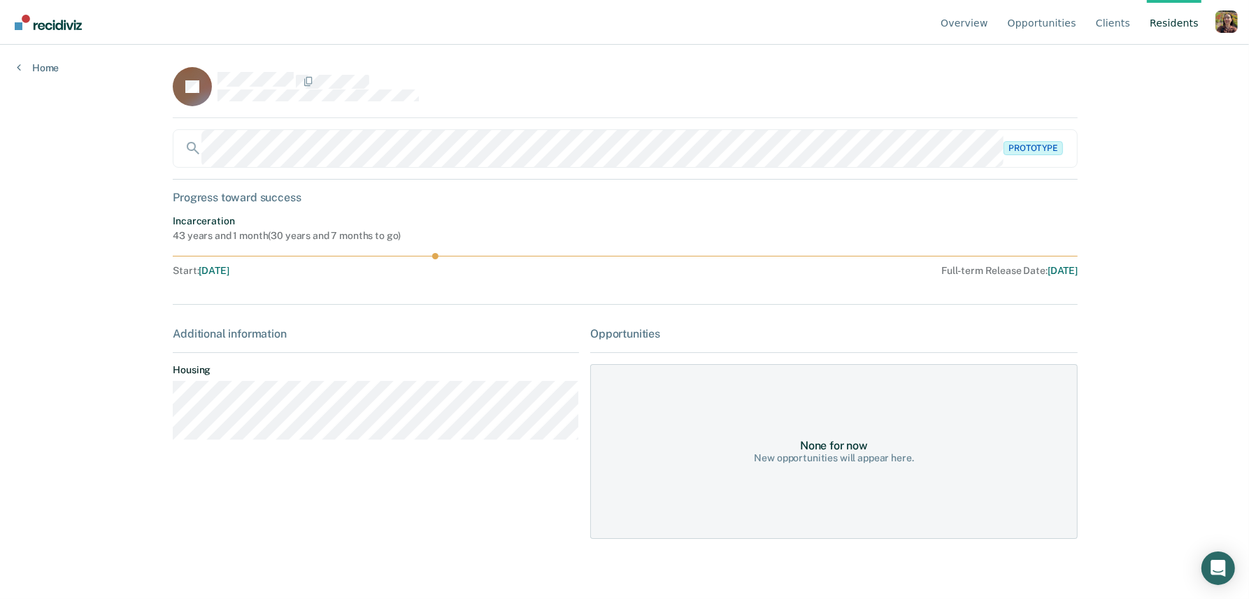
click at [25, 73] on div "Overview Opportunities Client s Resident s Profile How it works Log Out Home JA…" at bounding box center [624, 299] width 1249 height 599
click at [1216, 577] on div "Open Intercom Messenger" at bounding box center [1218, 568] width 37 height 37
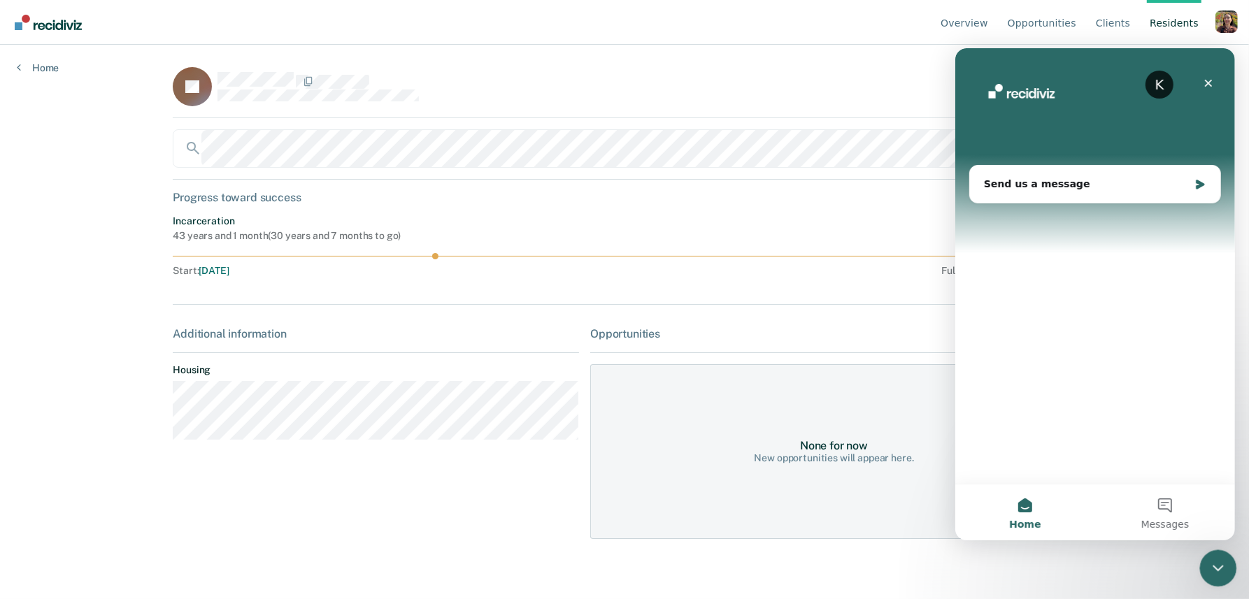
click at [1227, 576] on div "Close Intercom Messenger" at bounding box center [1217, 567] width 34 height 34
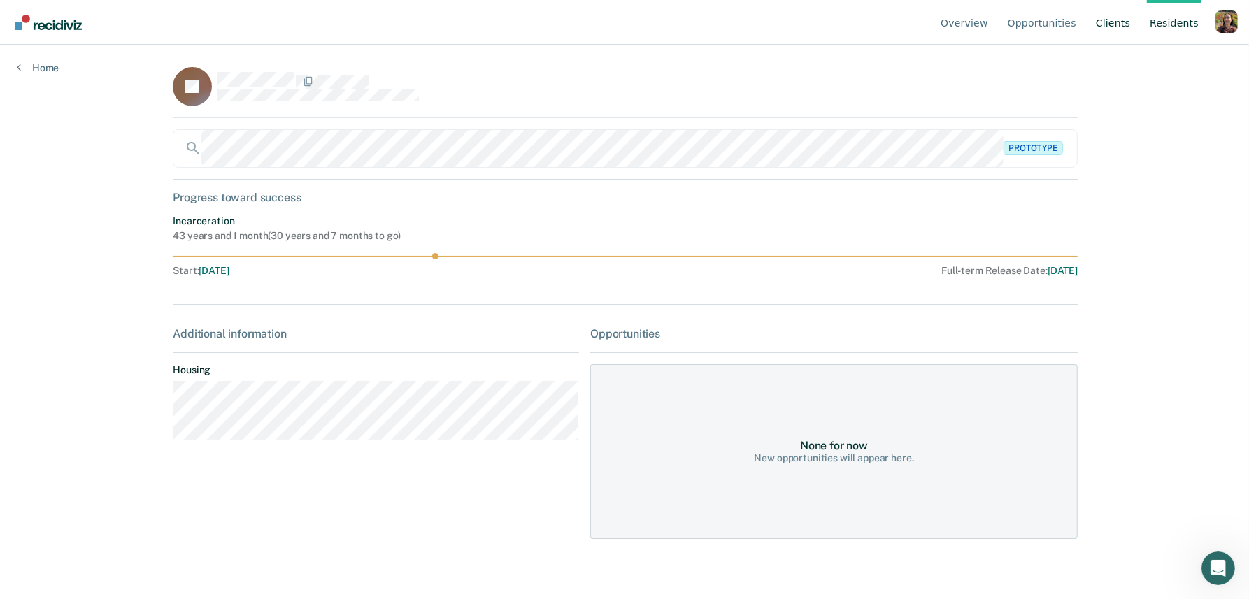
click at [1119, 34] on link "Client s" at bounding box center [1113, 22] width 40 height 45
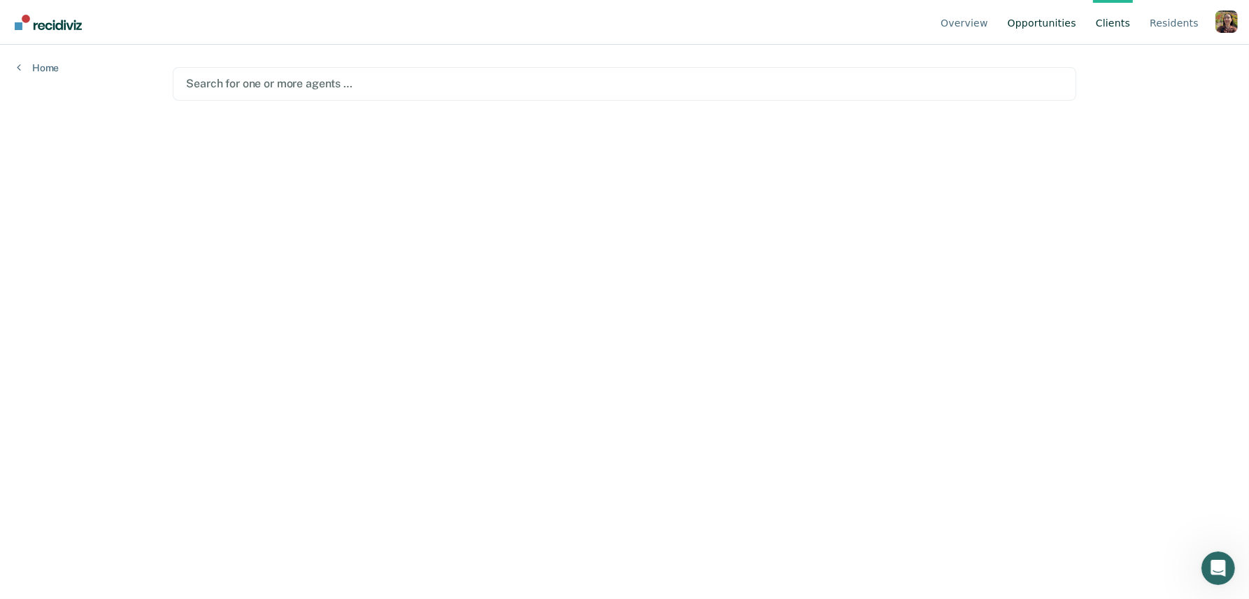
click at [1054, 22] on link "Opportunities" at bounding box center [1042, 22] width 74 height 45
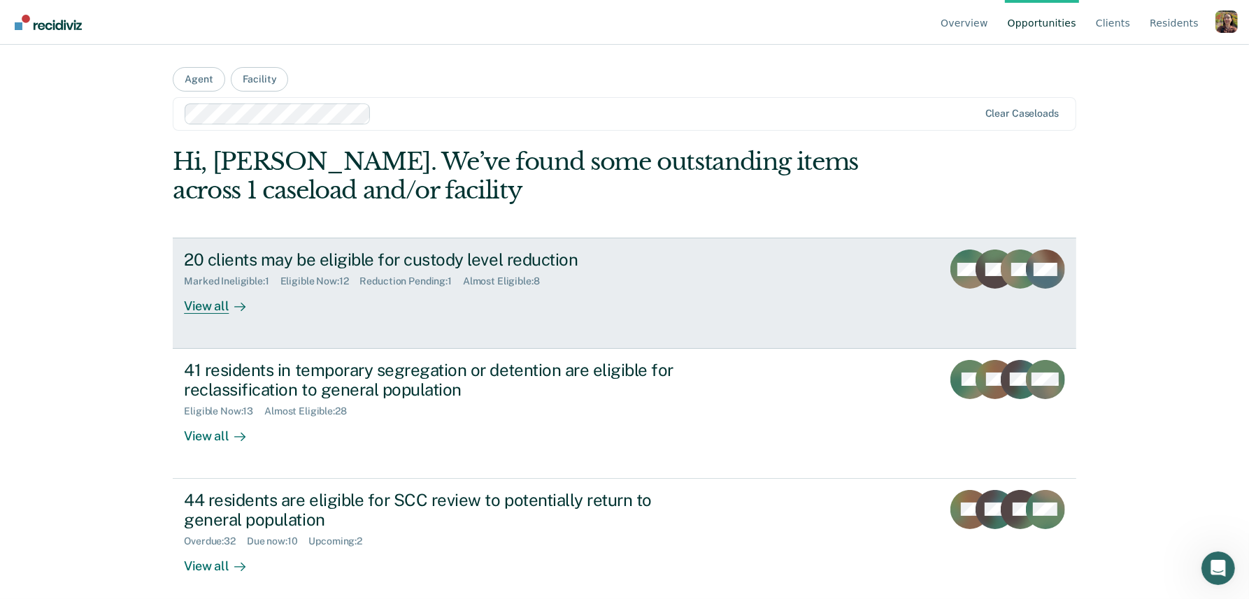
click at [481, 332] on link "20 clients may be eligible for custody level reduction Marked Ineligible : 1 El…" at bounding box center [625, 293] width 904 height 111
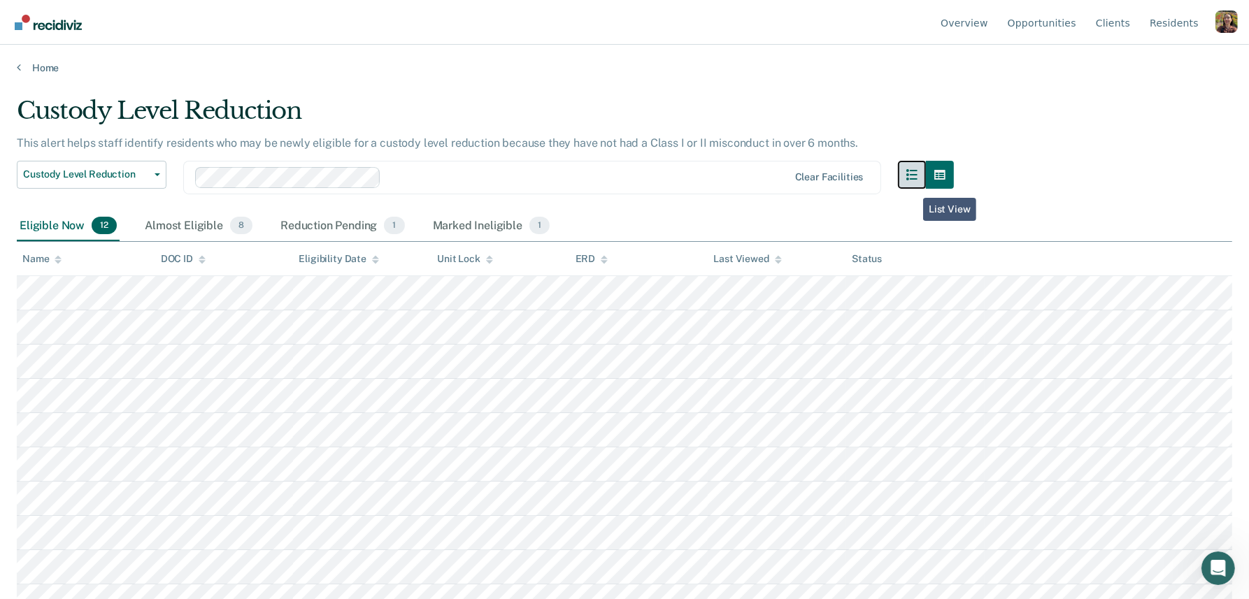
click at [913, 187] on button "button" at bounding box center [912, 175] width 28 height 28
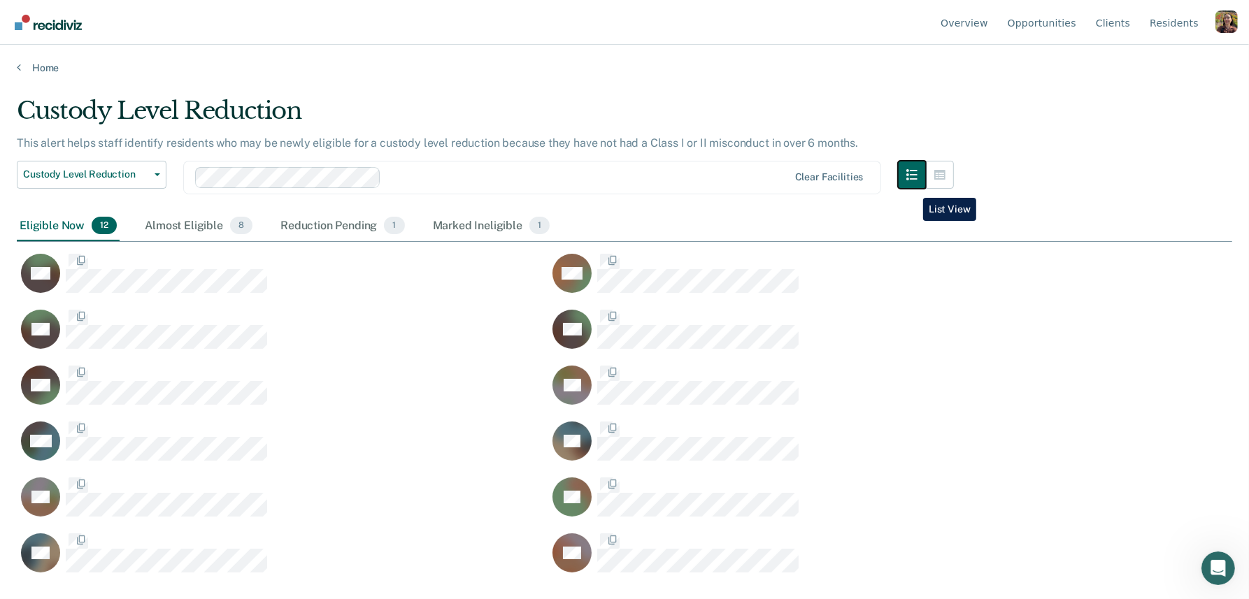
scroll to position [398, 1216]
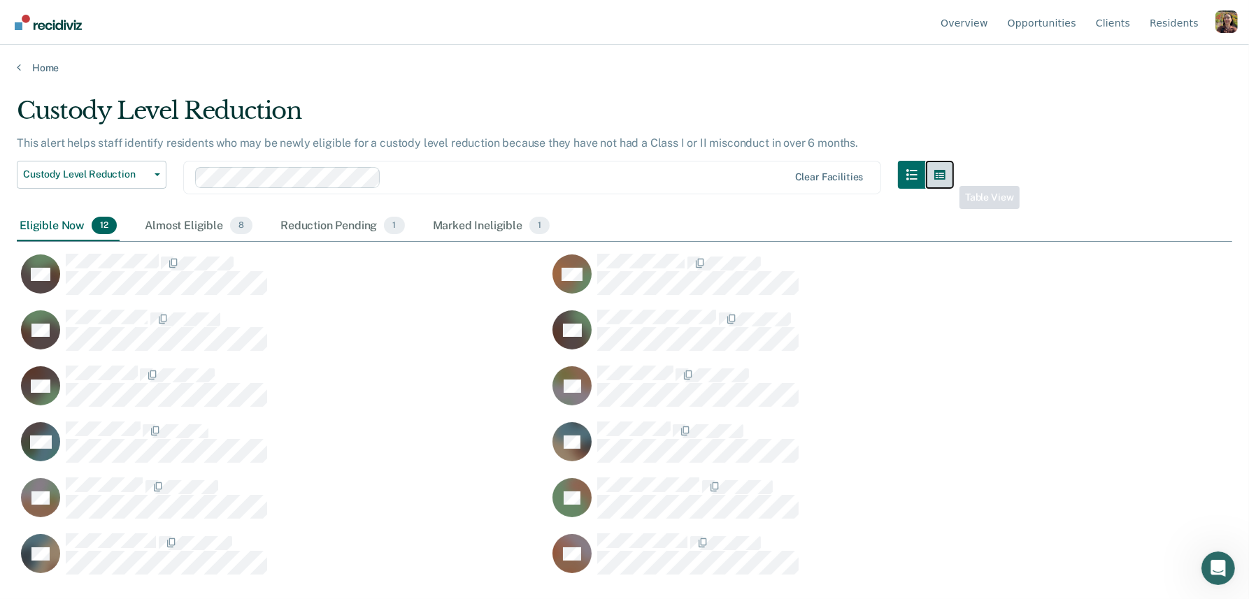
click at [944, 177] on icon "button" at bounding box center [940, 174] width 11 height 11
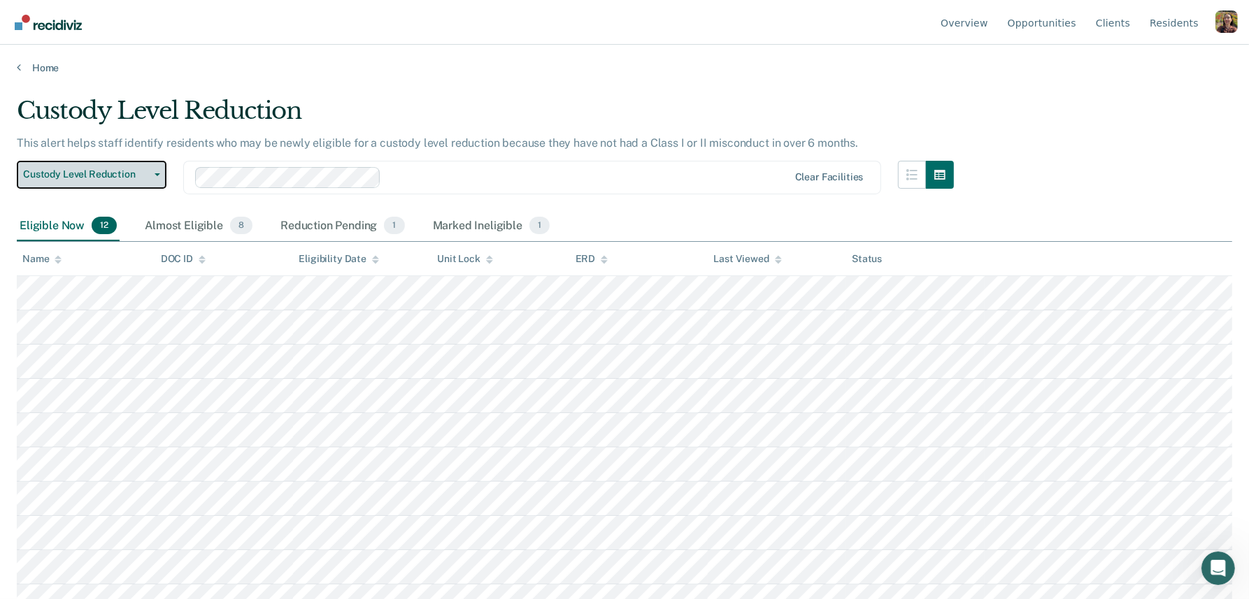
click at [150, 175] on button "Custody Level Reduction" at bounding box center [92, 175] width 150 height 28
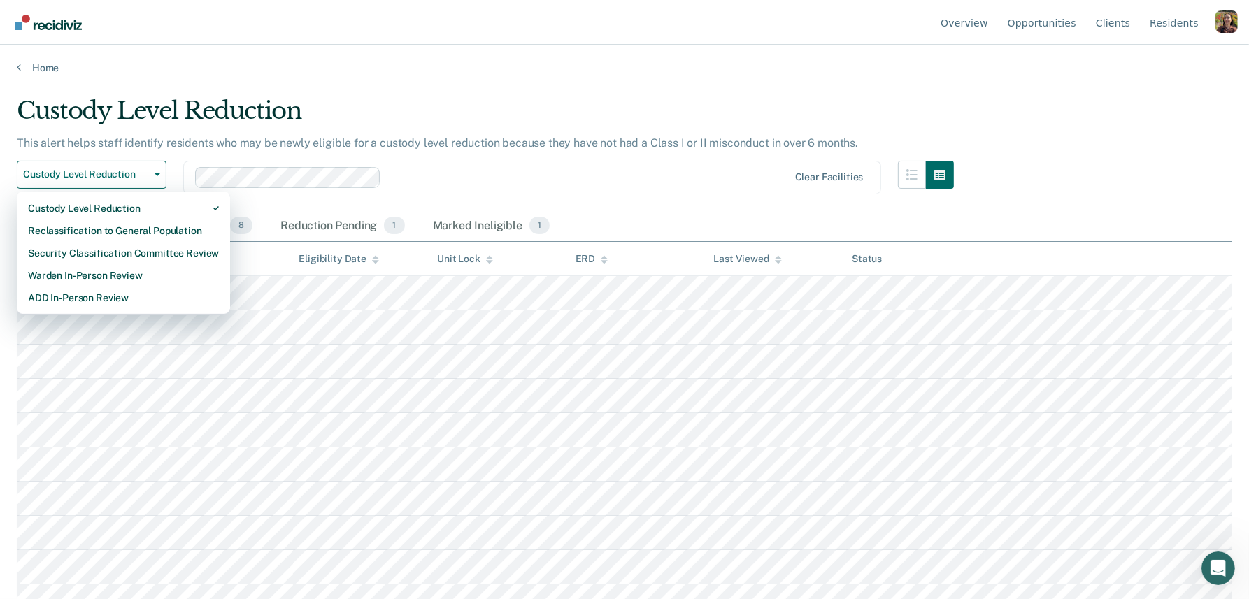
click at [467, 101] on div "Custody Level Reduction" at bounding box center [485, 117] width 937 height 40
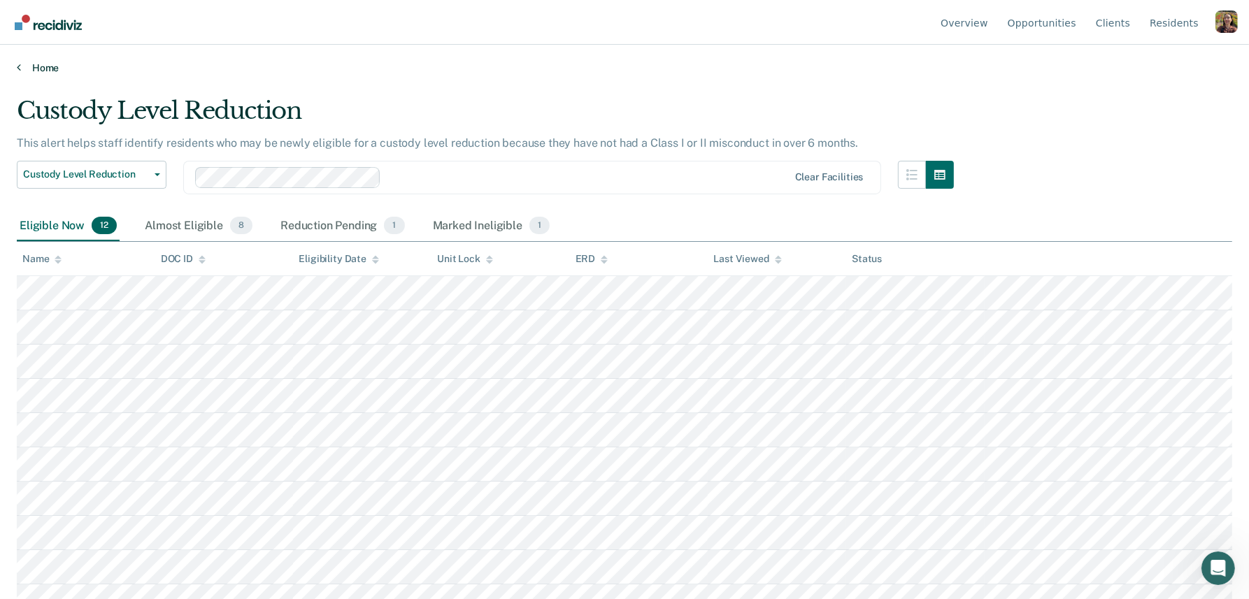
click at [27, 68] on link "Home" at bounding box center [625, 68] width 1216 height 13
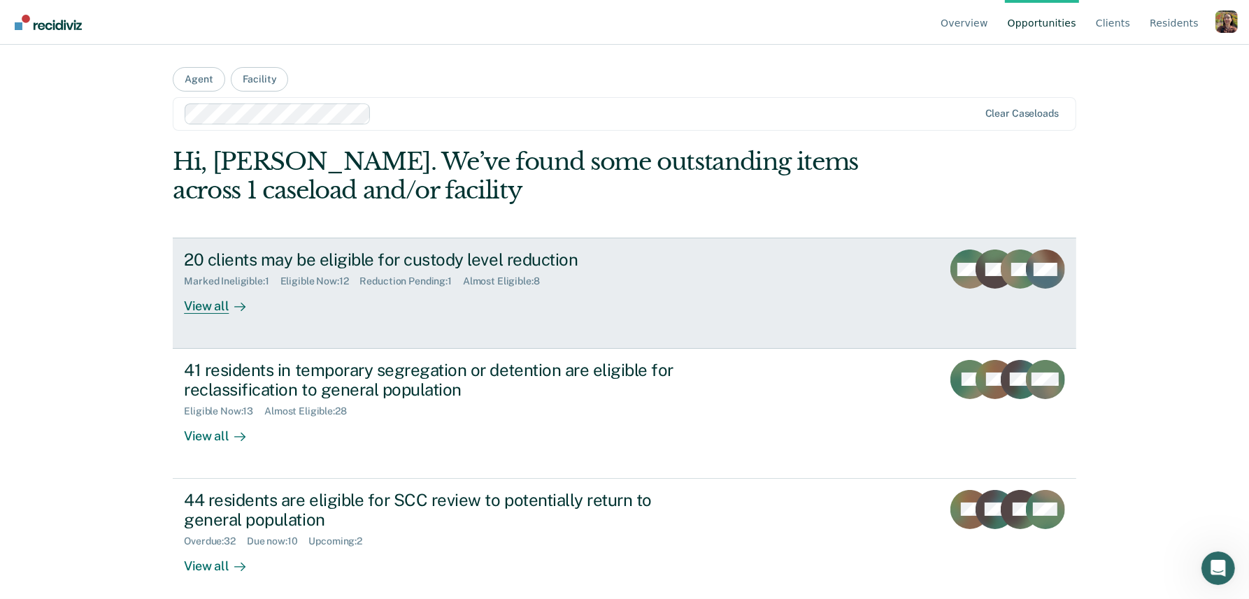
click at [647, 290] on div "20 clients may be eligible for custody level reduction Marked Ineligible : 1 El…" at bounding box center [446, 282] width 525 height 64
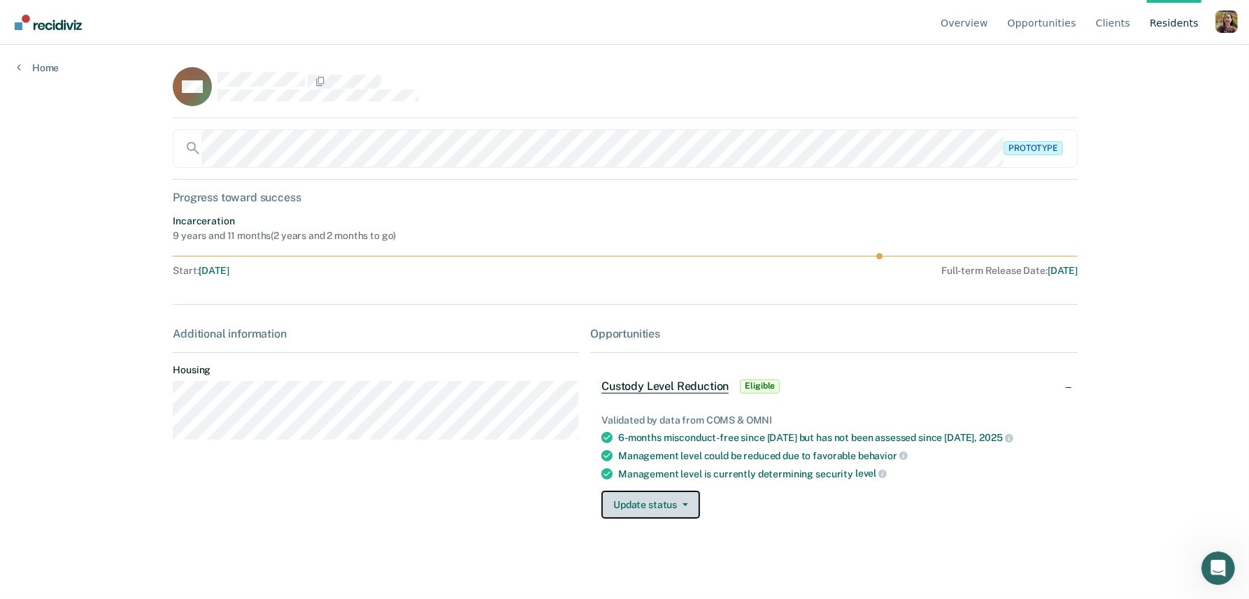
click at [661, 507] on button "Update status" at bounding box center [651, 505] width 99 height 28
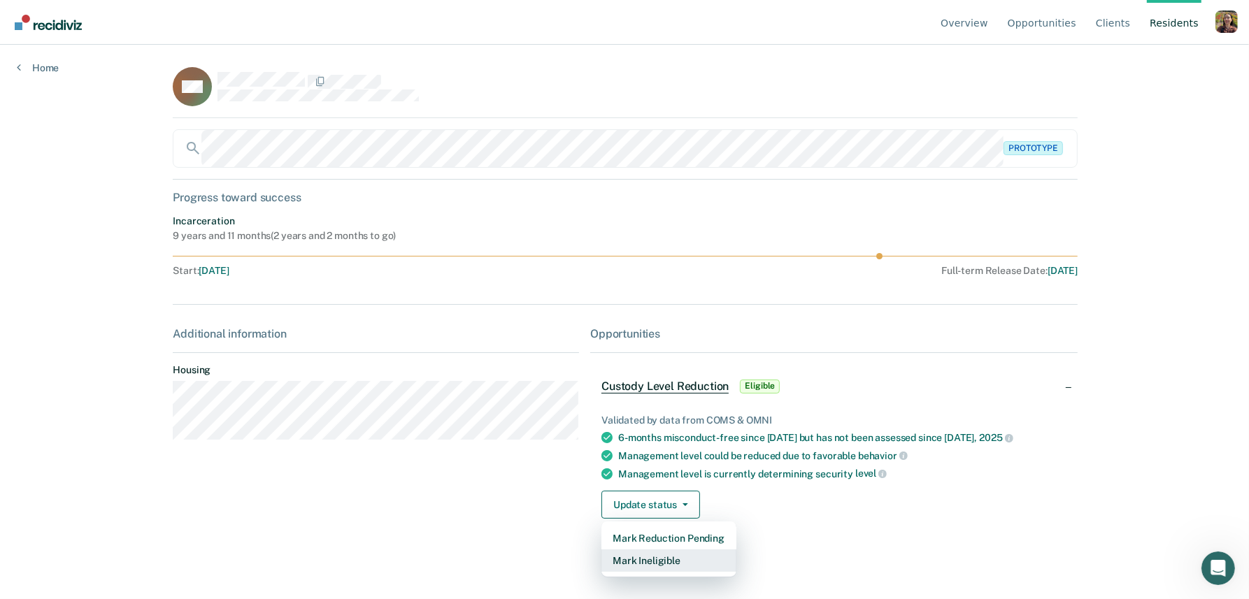
click at [694, 567] on button "Mark Ineligible" at bounding box center [669, 561] width 135 height 22
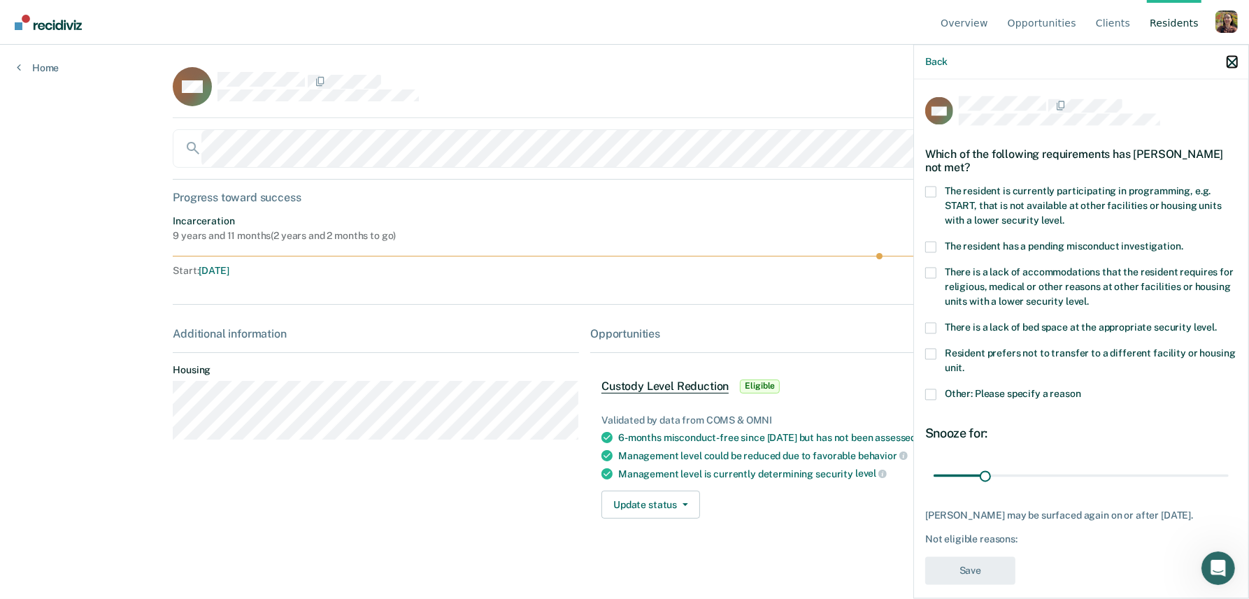
click at [1232, 62] on icon "button" at bounding box center [1233, 62] width 10 height 10
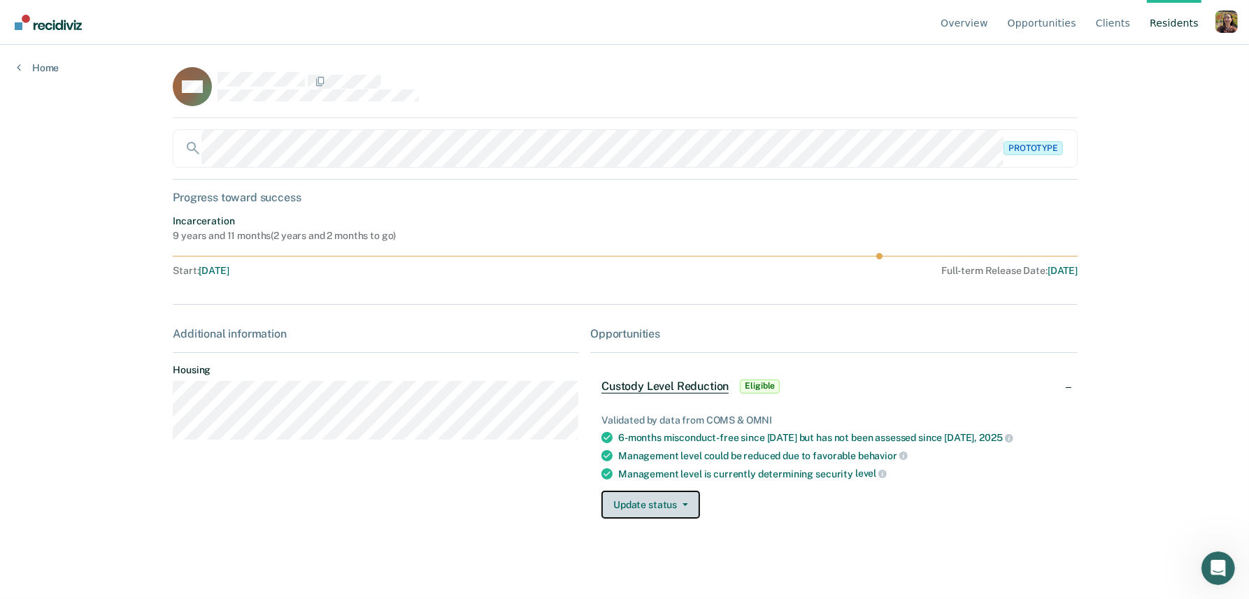
click at [689, 509] on button "Update status" at bounding box center [651, 505] width 99 height 28
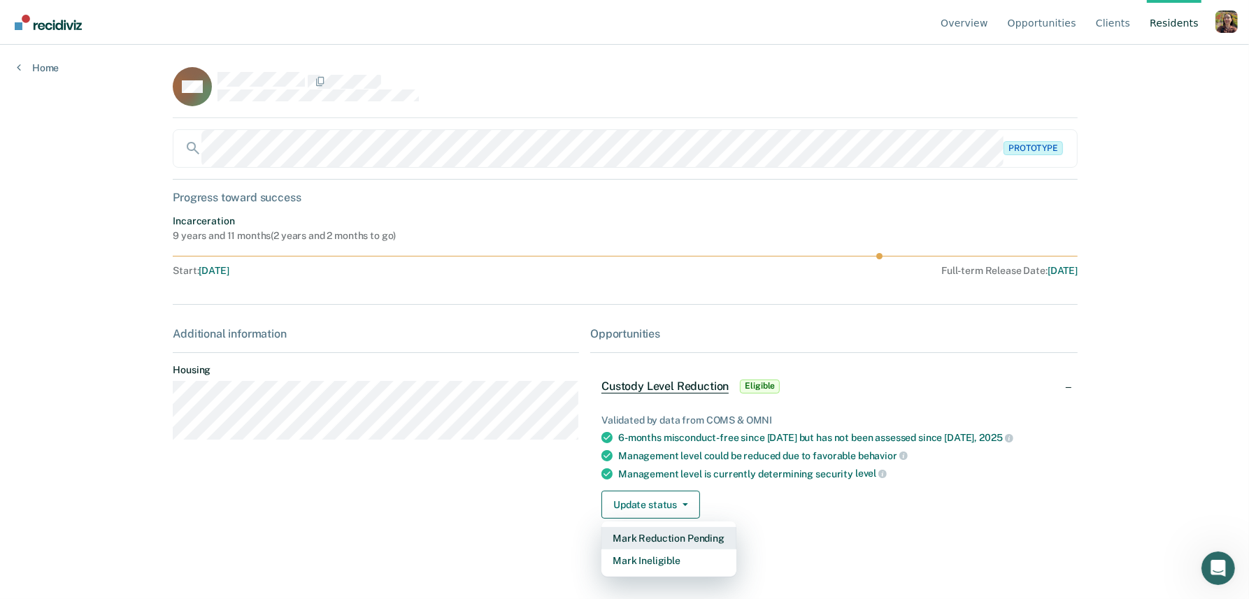
click at [681, 537] on button "Mark Reduction Pending" at bounding box center [669, 538] width 135 height 22
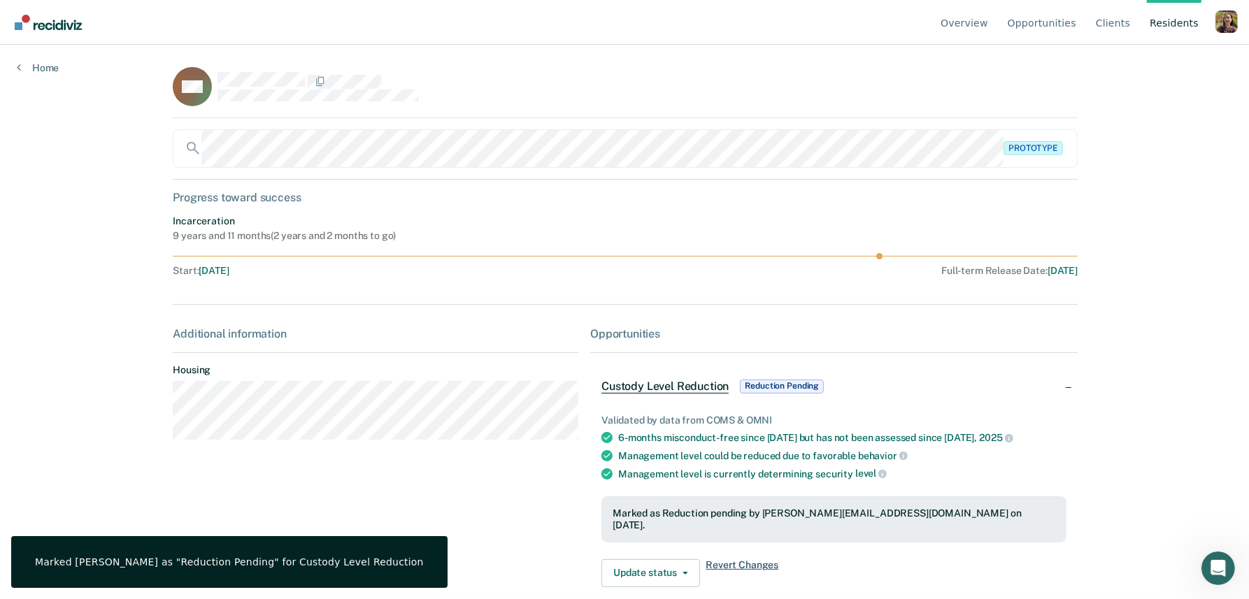
click at [755, 560] on span "Revert Changes" at bounding box center [742, 574] width 73 height 28
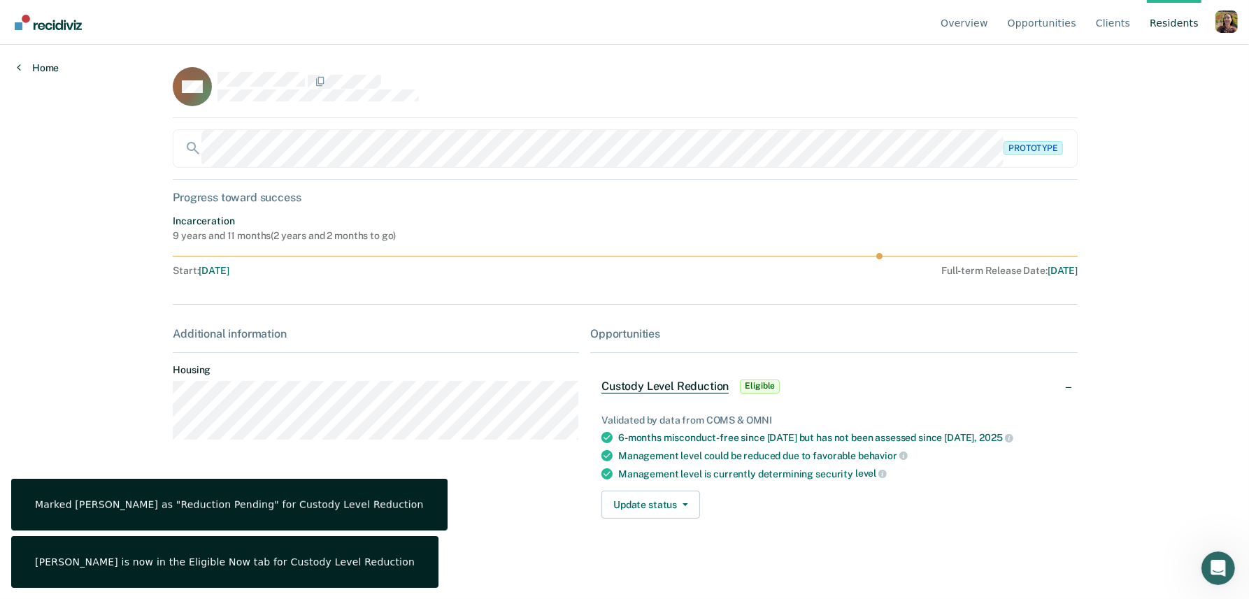
click at [45, 66] on link "Home" at bounding box center [38, 68] width 42 height 13
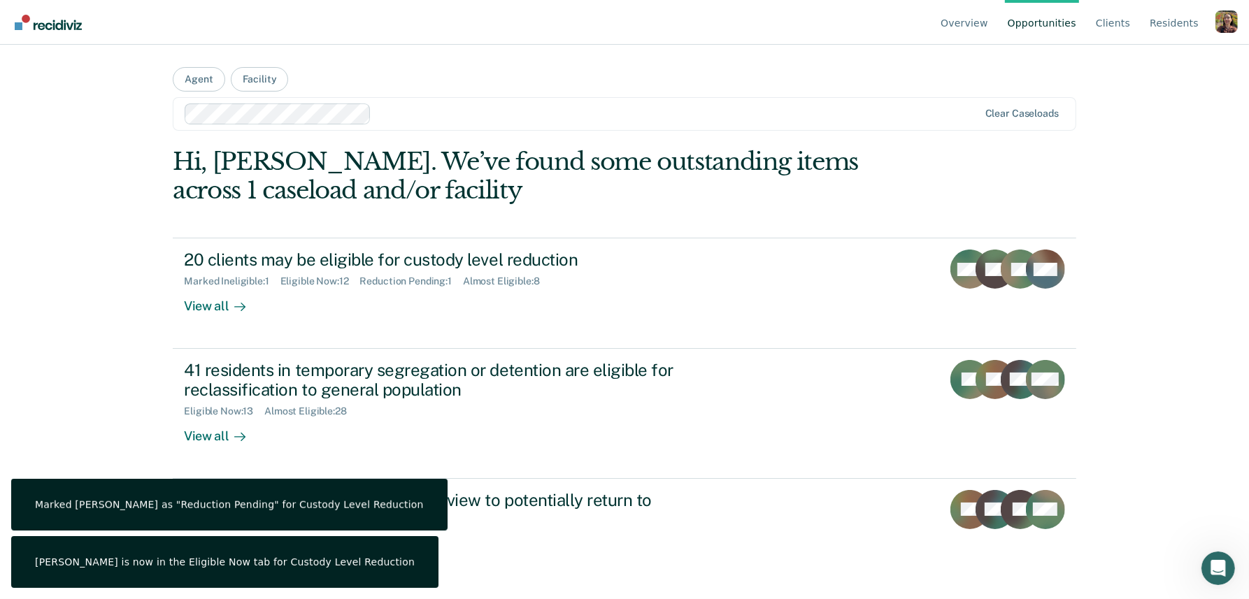
click at [1212, 24] on ul "Overview Opportunities Client s Resident s" at bounding box center [1077, 22] width 278 height 45
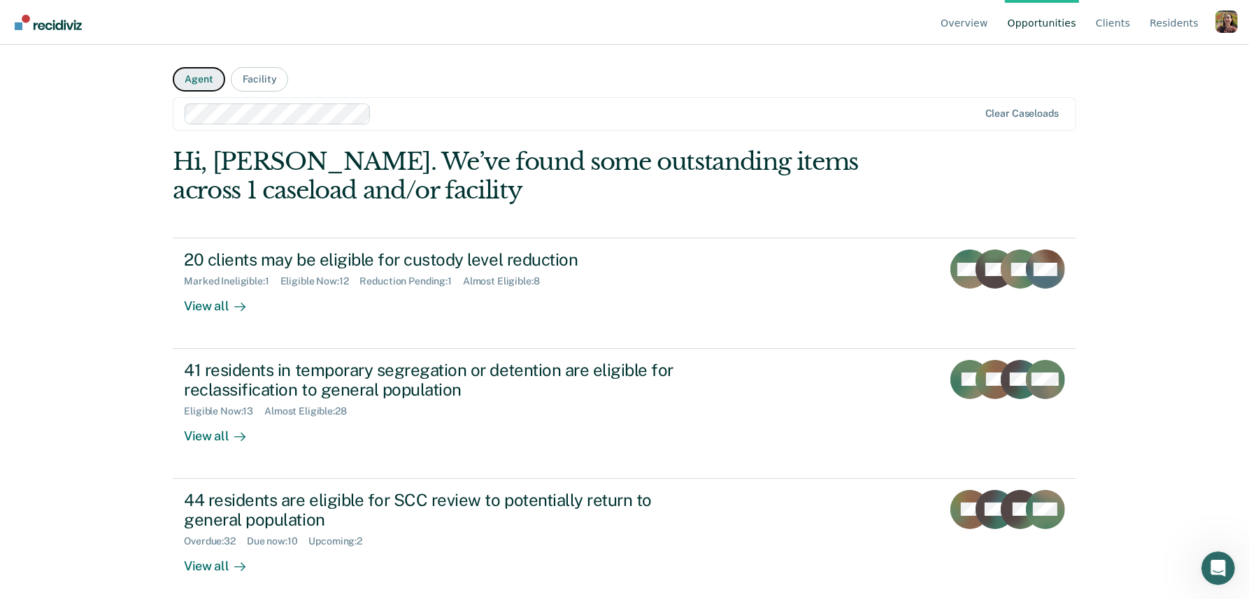
click at [206, 80] on button "Agent" at bounding box center [199, 79] width 52 height 24
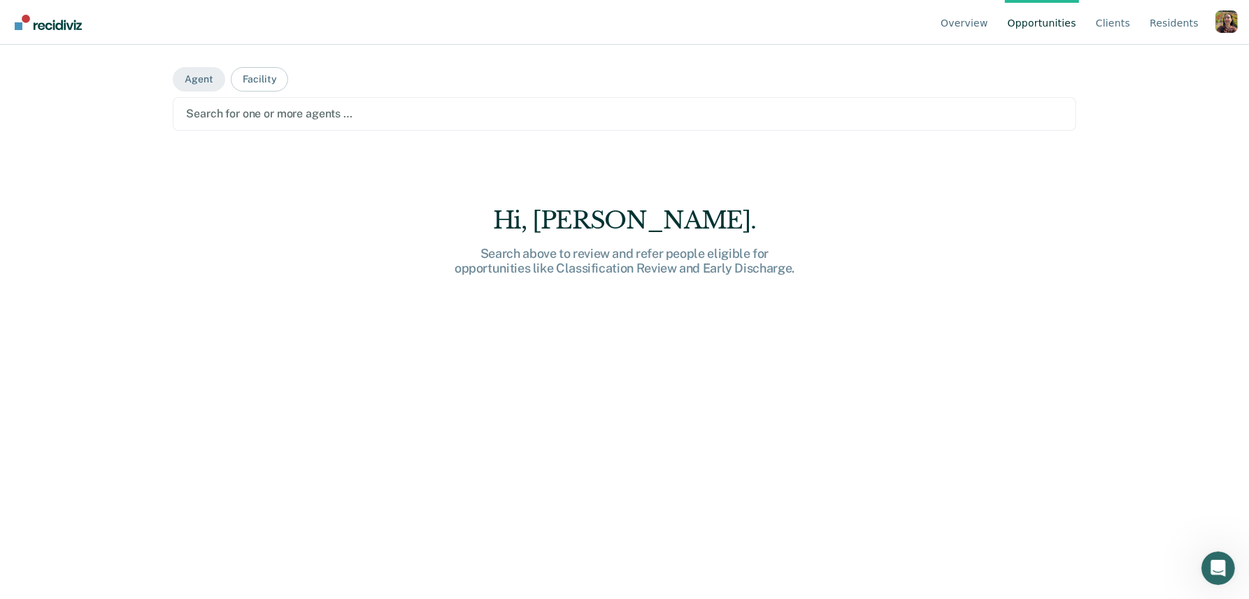
click at [362, 118] on div at bounding box center [624, 114] width 877 height 16
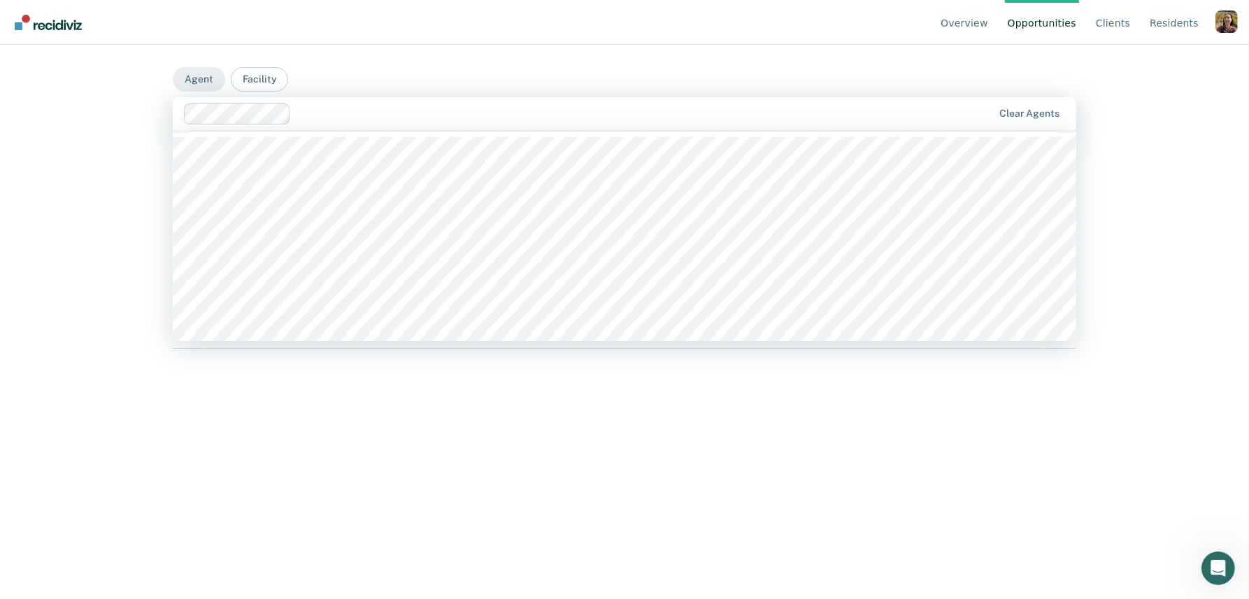
click at [378, 115] on div at bounding box center [645, 114] width 697 height 16
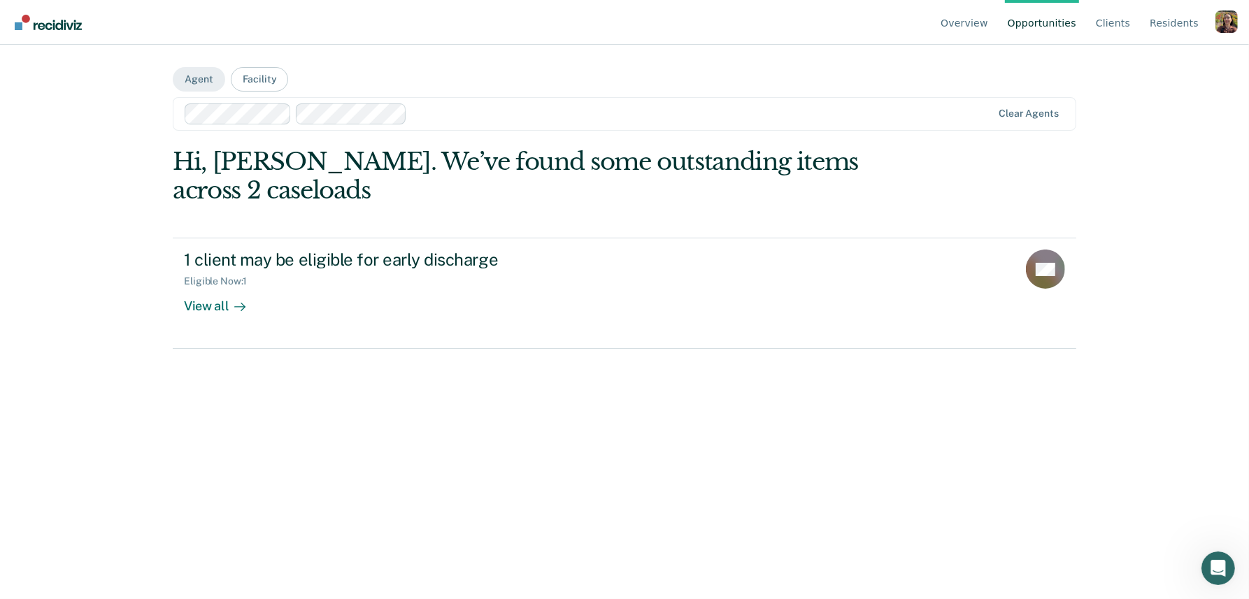
click at [476, 117] on div at bounding box center [702, 114] width 579 height 16
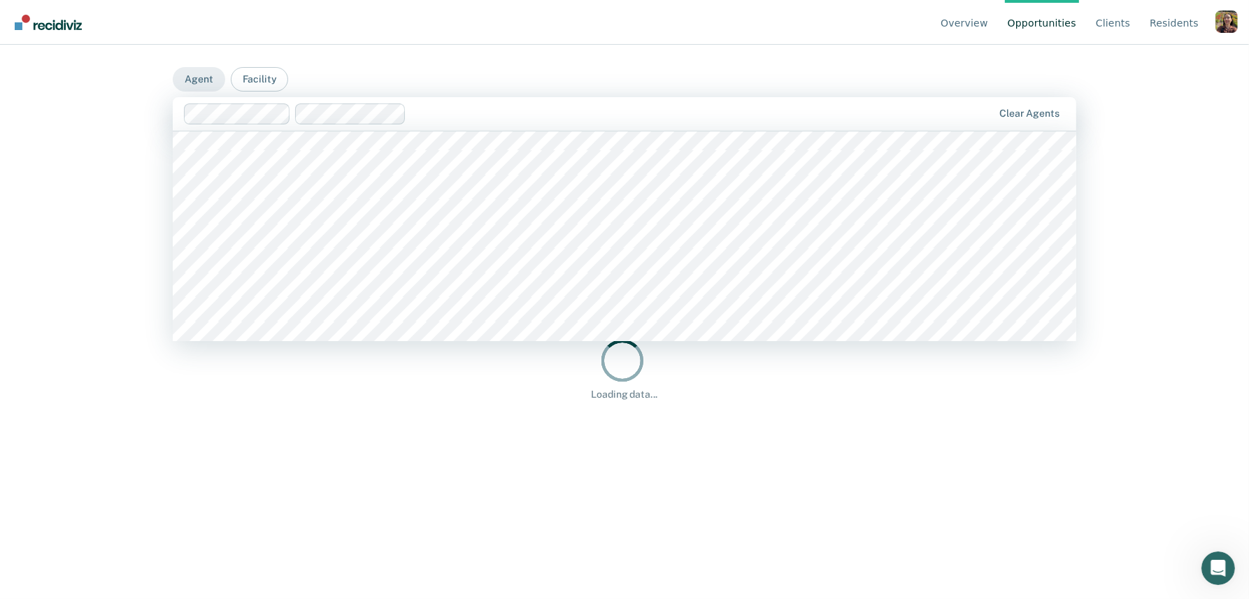
scroll to position [1638, 0]
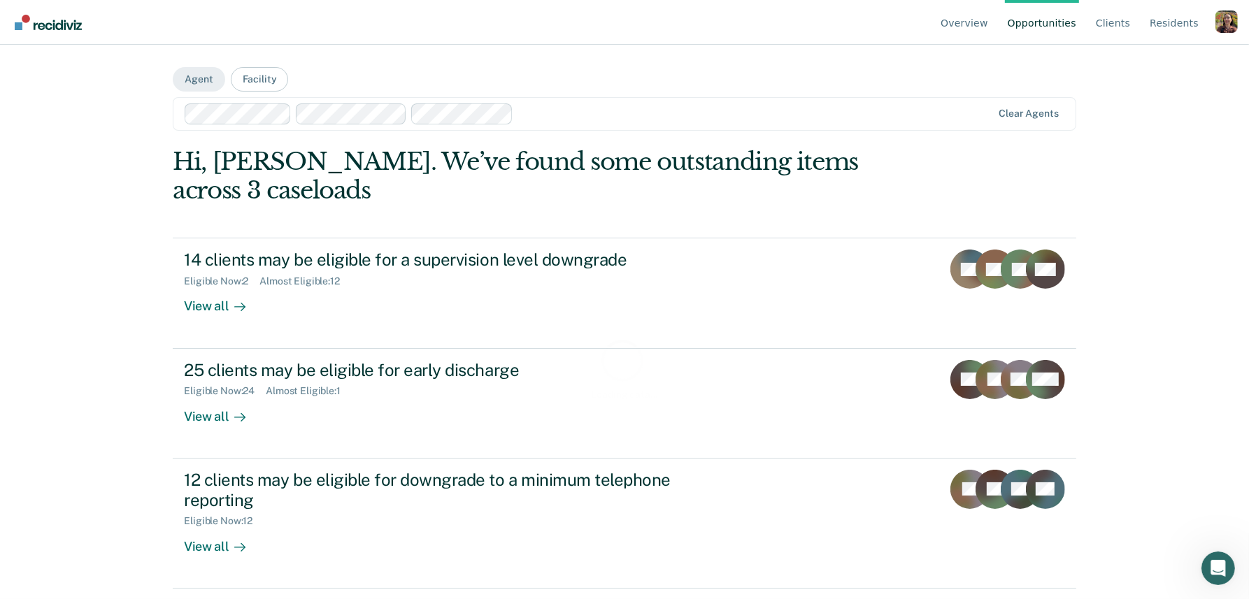
click at [585, 115] on div at bounding box center [756, 114] width 474 height 16
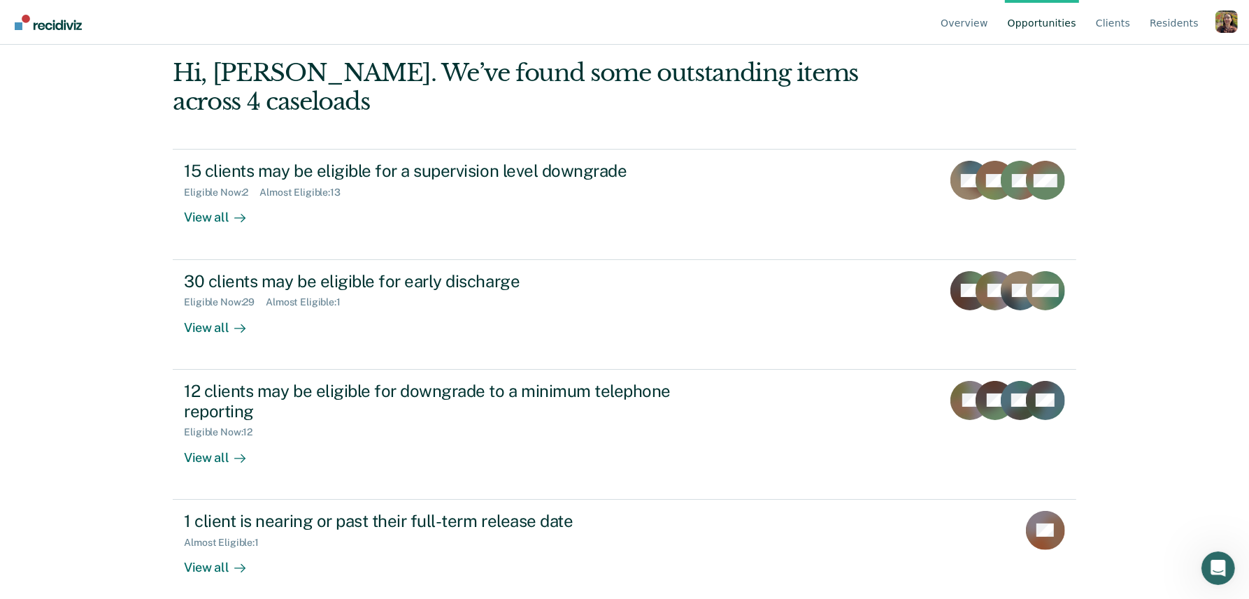
scroll to position [103, 0]
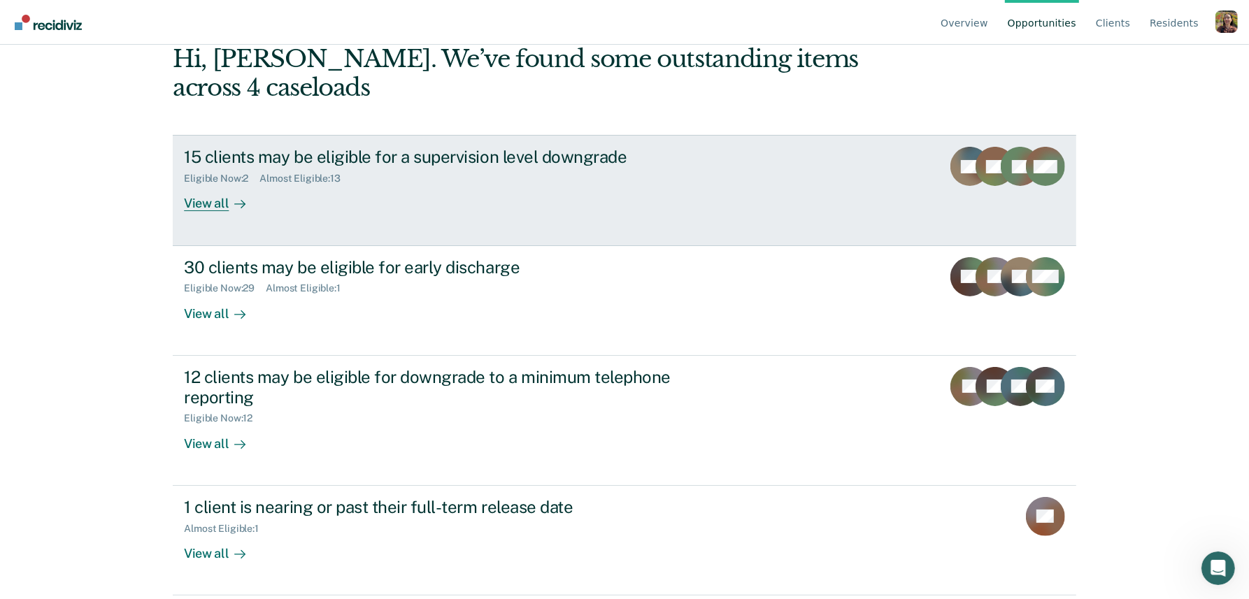
click at [218, 208] on div "View all" at bounding box center [223, 198] width 78 height 27
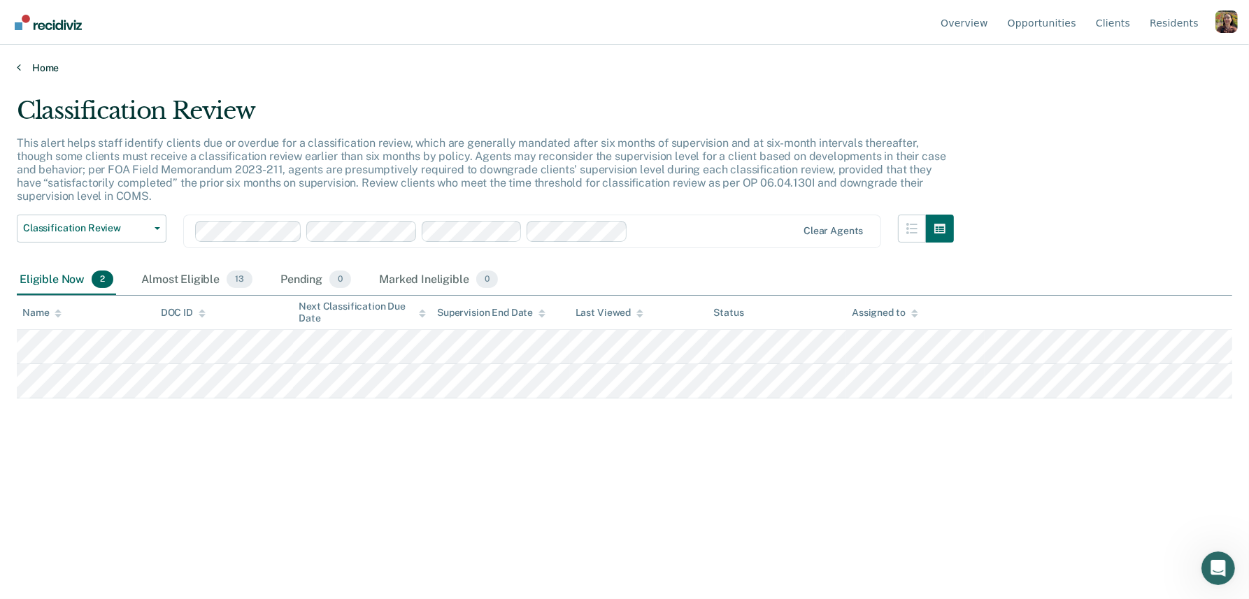
click at [51, 69] on link "Home" at bounding box center [625, 68] width 1216 height 13
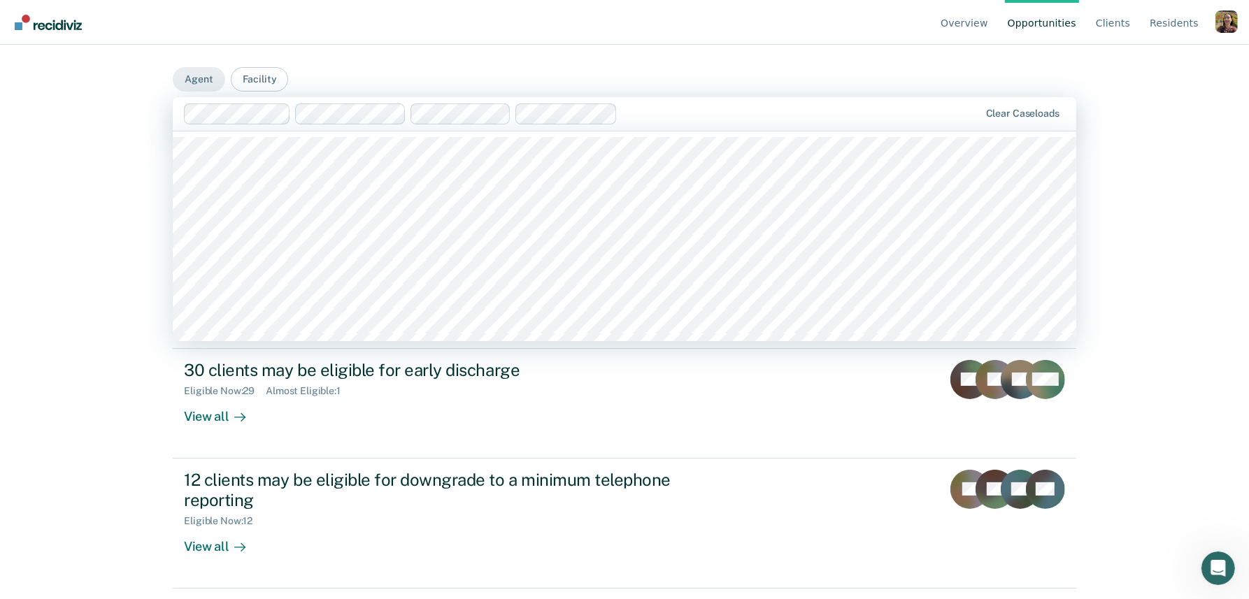
click at [757, 101] on div "Clear caseloads" at bounding box center [625, 114] width 904 height 34
click at [801, 119] on div at bounding box center [850, 114] width 260 height 16
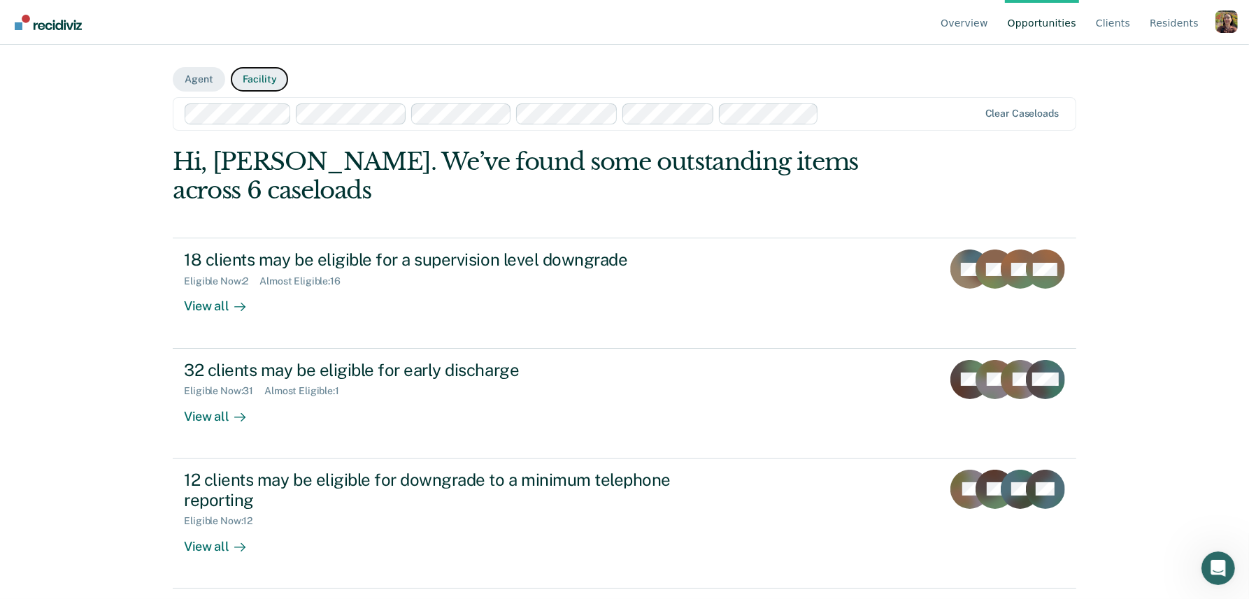
click at [249, 70] on button "Facility" at bounding box center [260, 79] width 58 height 24
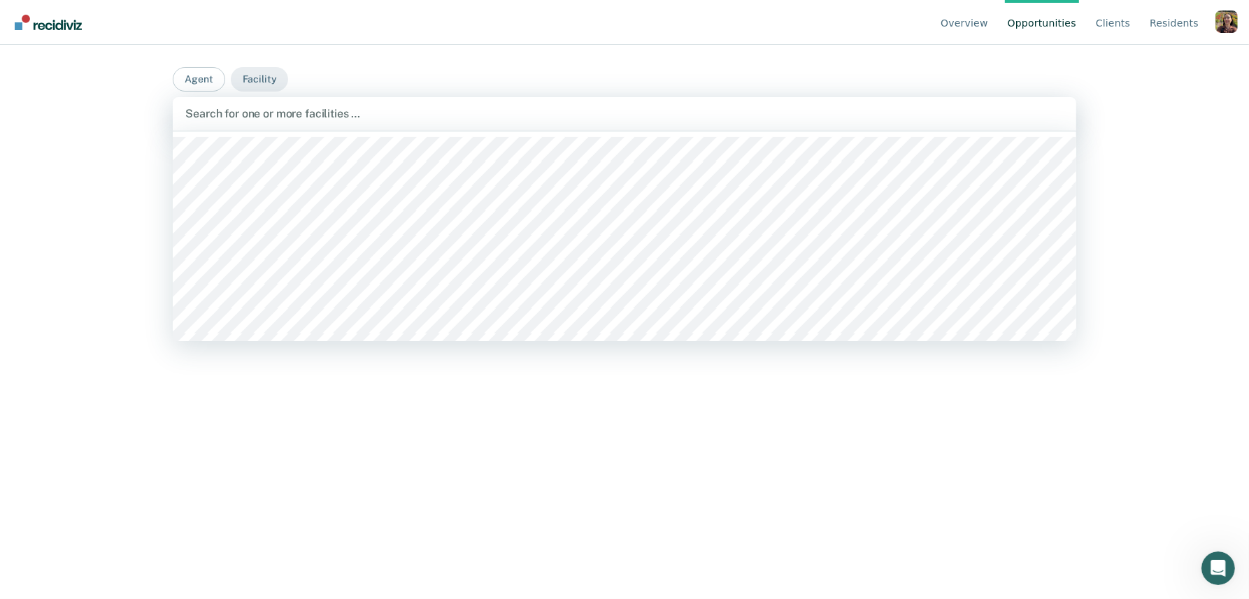
click at [391, 118] on div at bounding box center [624, 114] width 879 height 16
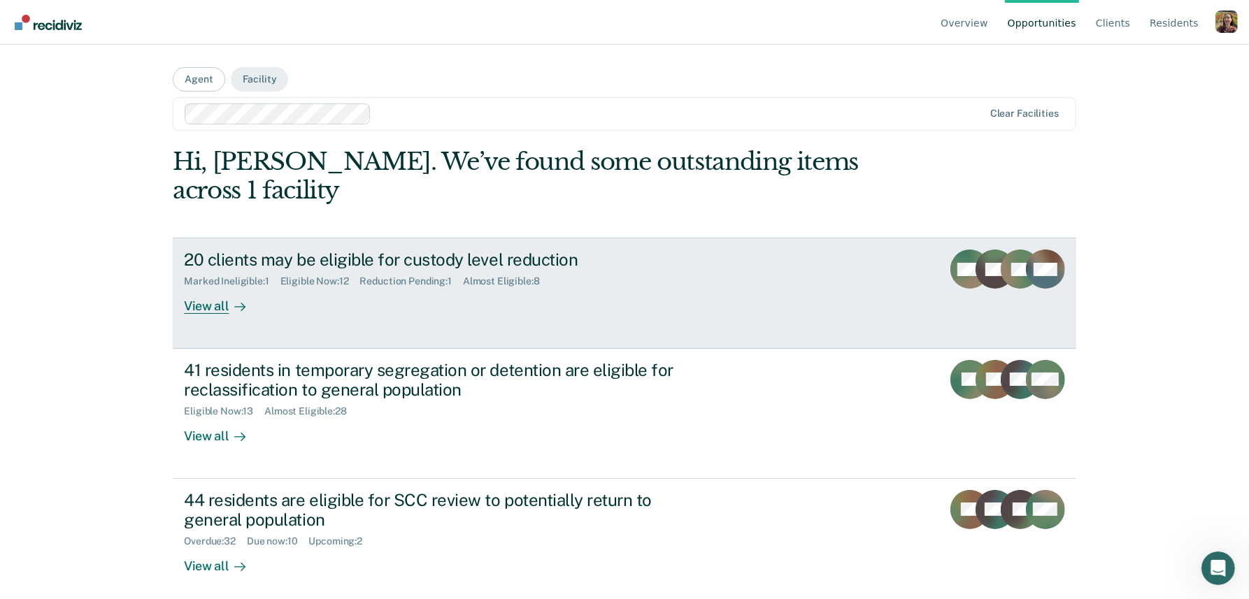
click at [307, 292] on link "20 clients may be eligible for custody level reduction Marked Ineligible : 1 El…" at bounding box center [625, 293] width 904 height 111
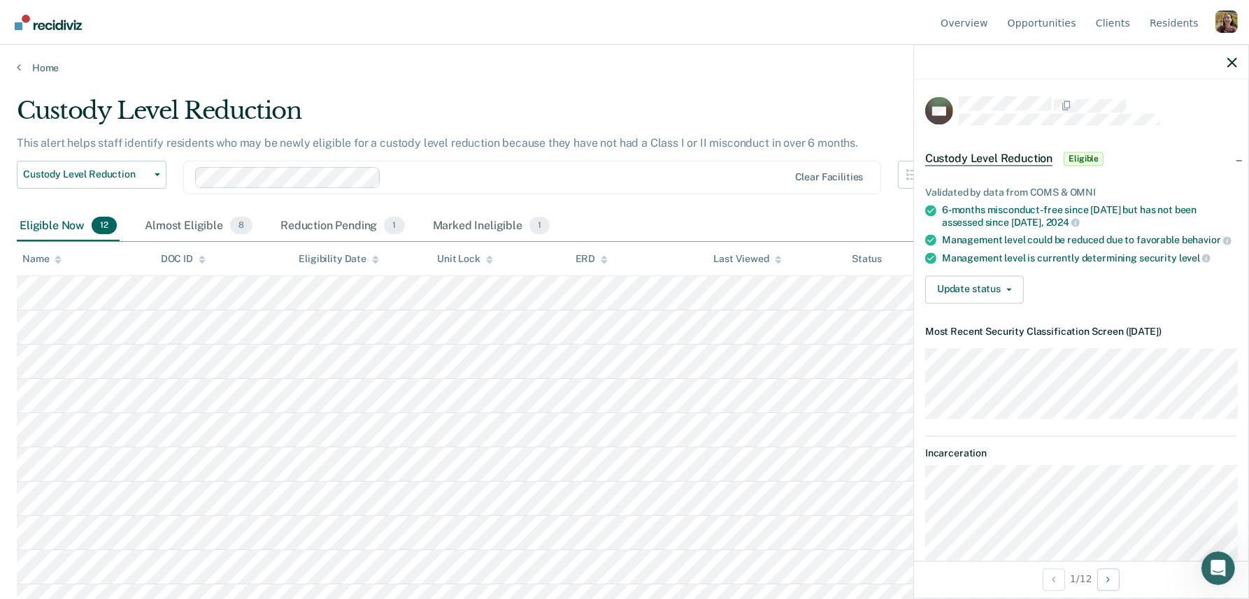
scroll to position [51, 0]
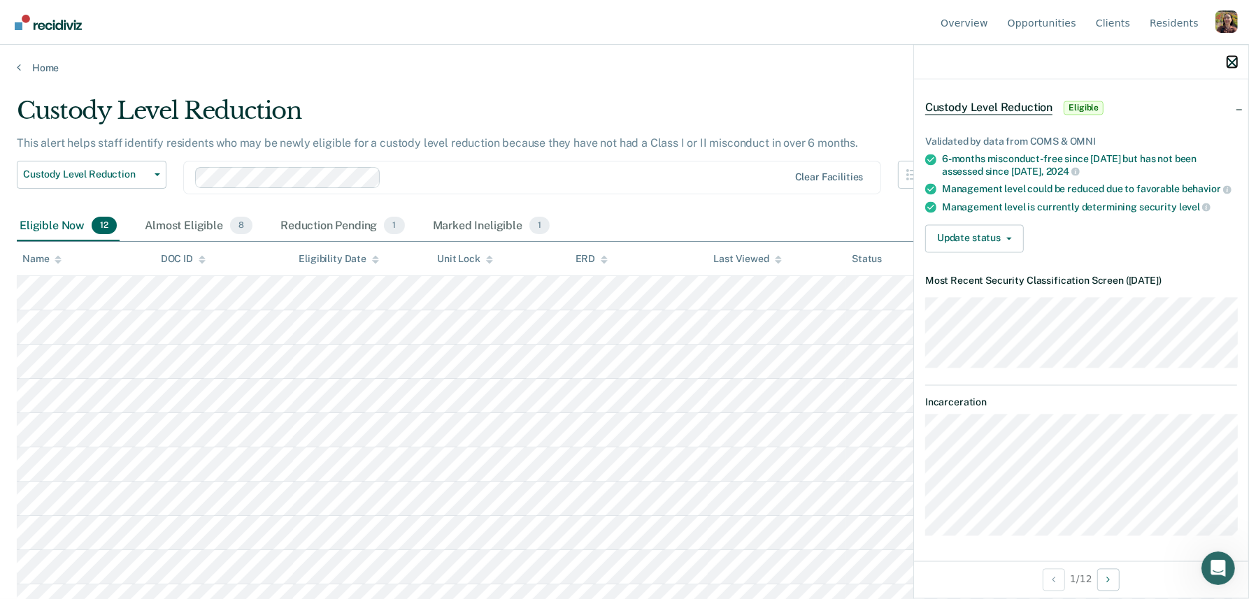
click at [1233, 65] on icon "button" at bounding box center [1233, 62] width 10 height 10
